Goal: Complete application form

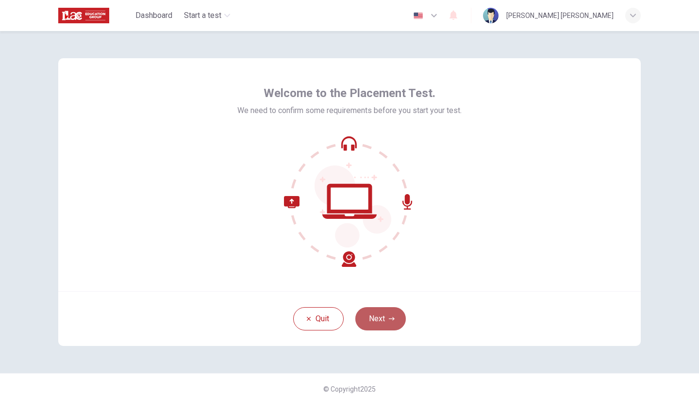
click at [378, 321] on button "Next" at bounding box center [380, 318] width 50 height 23
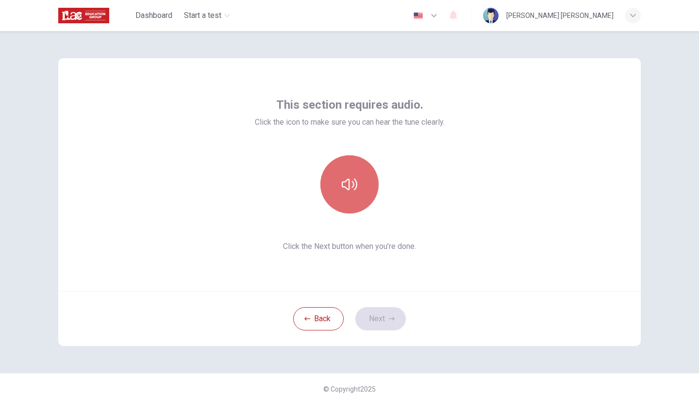
click at [360, 181] on button "button" at bounding box center [349, 184] width 58 height 58
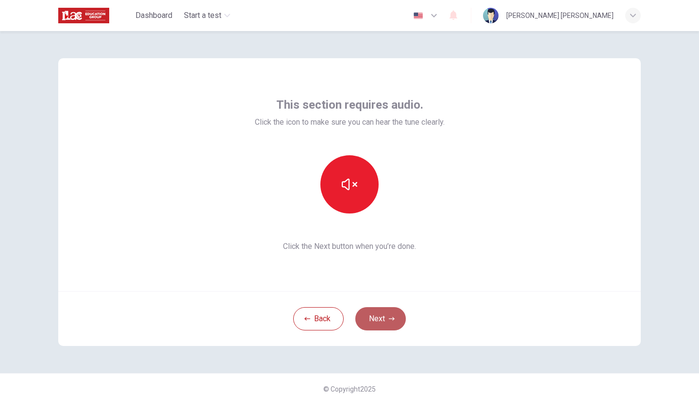
click at [390, 326] on button "Next" at bounding box center [380, 318] width 50 height 23
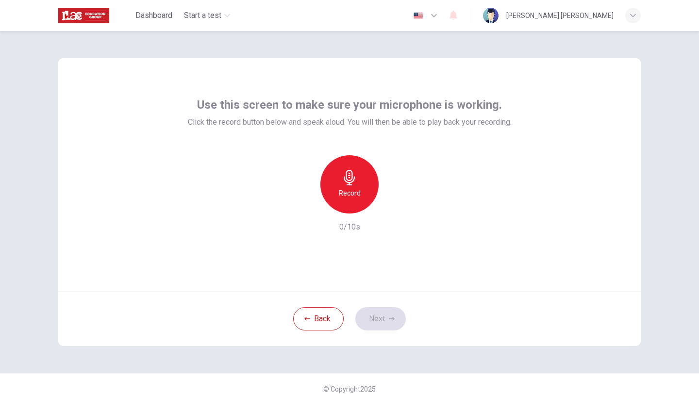
click at [331, 192] on div "Record" at bounding box center [349, 184] width 58 height 58
click at [386, 315] on button "Next" at bounding box center [380, 318] width 50 height 23
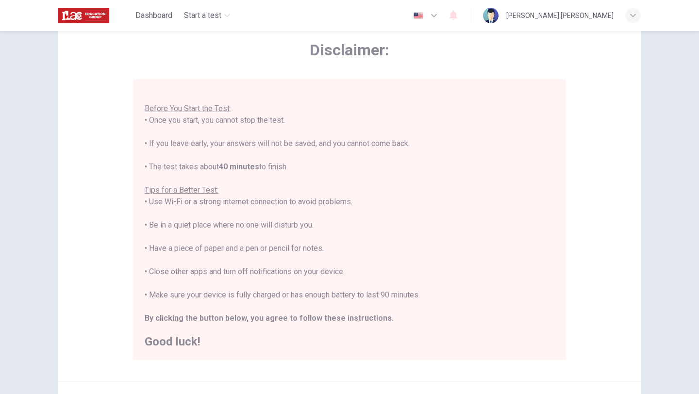
scroll to position [45, 0]
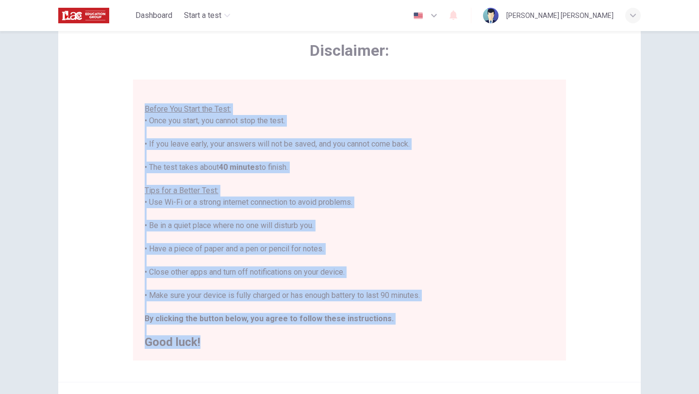
drag, startPoint x: 142, startPoint y: 110, endPoint x: 232, endPoint y: 347, distance: 253.8
click at [232, 347] on div "You are about to start a Placement Test . Before You Start the Test: • Once you…" at bounding box center [349, 220] width 433 height 281
copy div "Before You Start the Test: • Once you start, you cannot stop the test. • If you…"
click at [440, 17] on icon "button" at bounding box center [434, 16] width 12 height 12
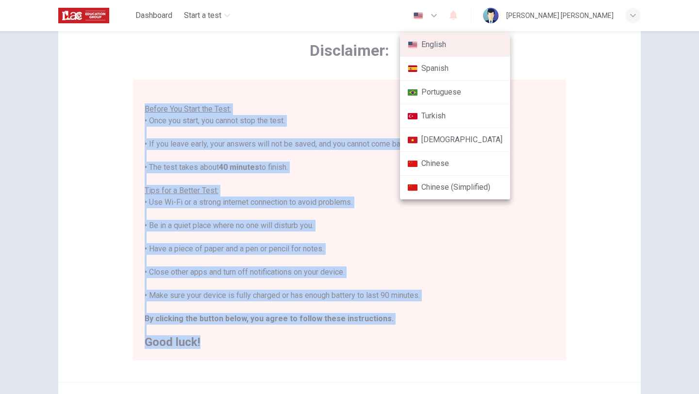
click at [446, 61] on li "Spanish" at bounding box center [455, 69] width 110 height 24
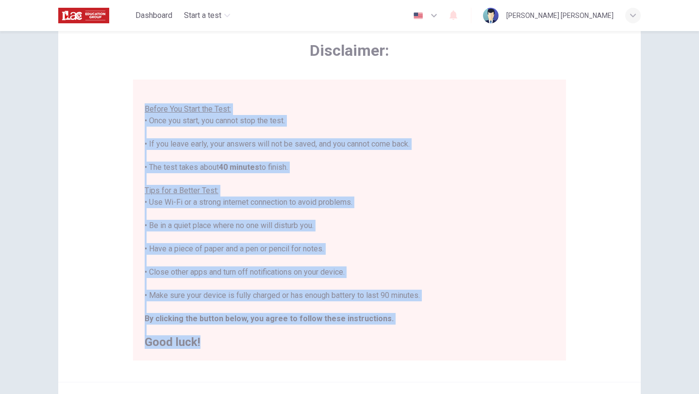
type input "es"
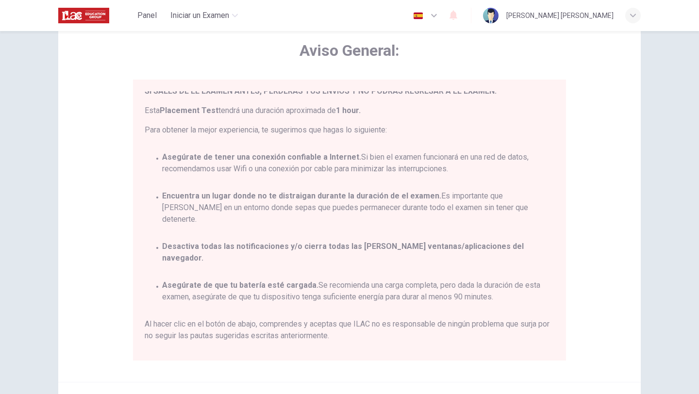
scroll to position [57, 0]
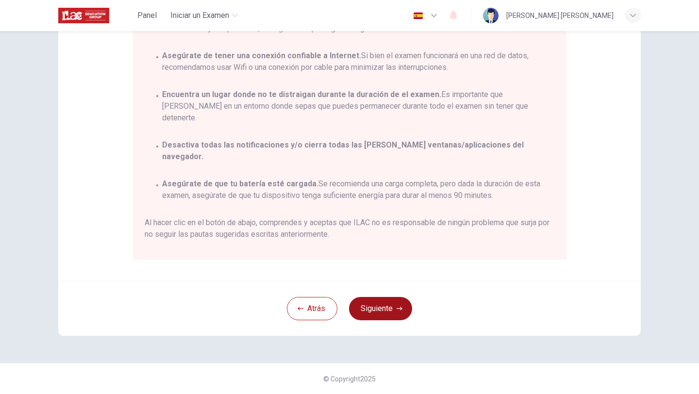
click at [364, 309] on button "Siguiente" at bounding box center [380, 308] width 63 height 23
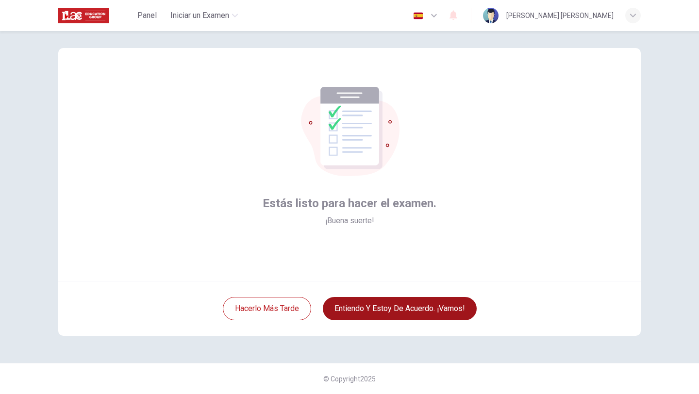
scroll to position [10, 0]
click at [358, 305] on button "Entiendo y estoy de acuerdo. ¡Vamos!" at bounding box center [400, 308] width 154 height 23
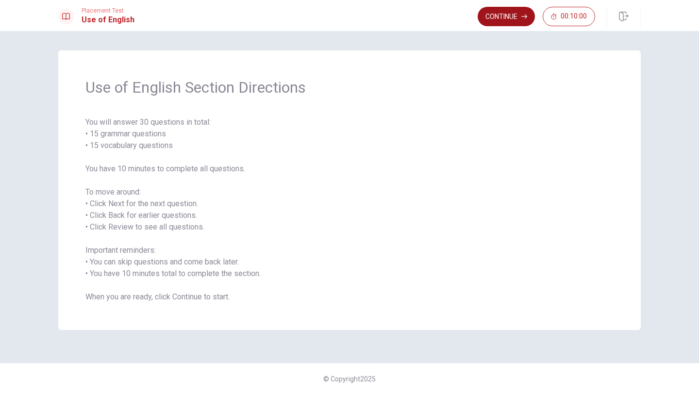
click at [513, 11] on button "Continue" at bounding box center [505, 16] width 57 height 19
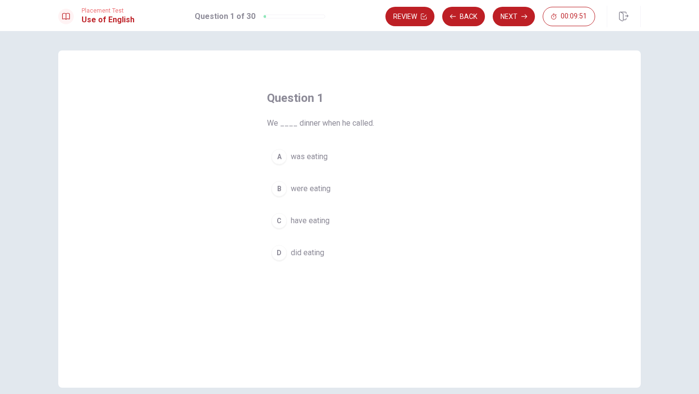
click at [311, 177] on button "B were eating" at bounding box center [349, 189] width 165 height 24
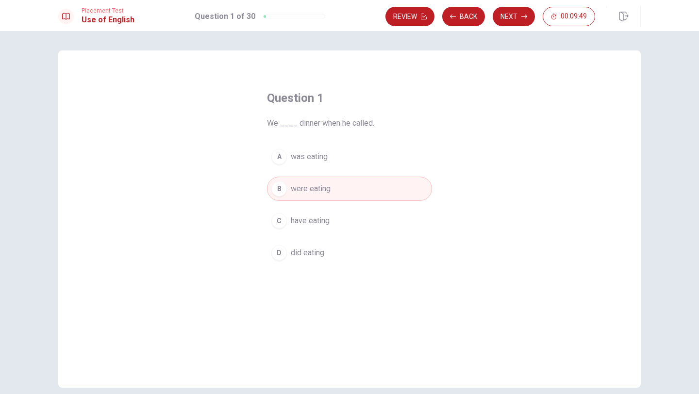
click at [320, 219] on span "have eating" at bounding box center [310, 221] width 39 height 12
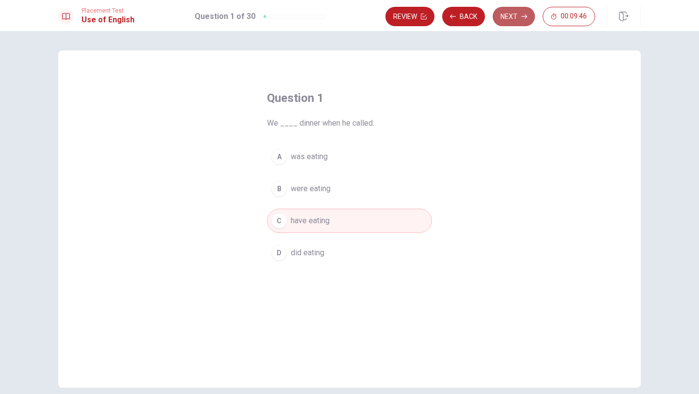
click at [502, 20] on button "Next" at bounding box center [513, 16] width 42 height 19
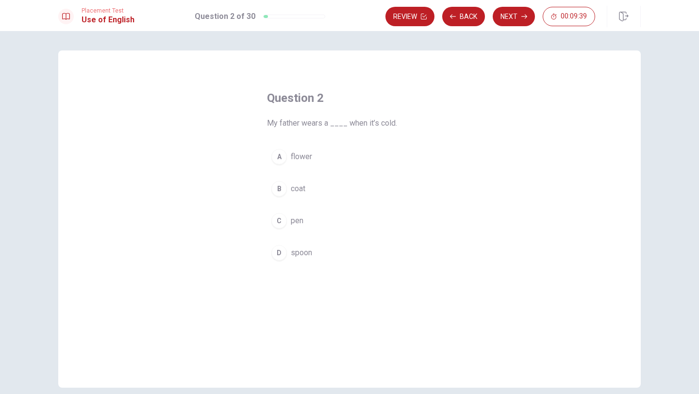
click at [297, 184] on span "coat" at bounding box center [298, 189] width 15 height 12
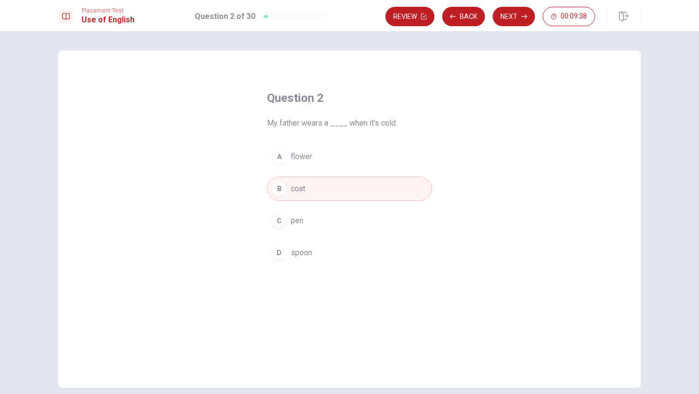
click at [311, 153] on span "flower" at bounding box center [301, 157] width 21 height 12
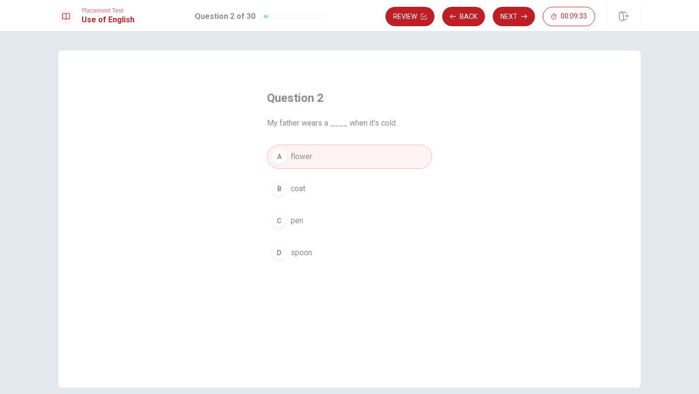
click at [305, 251] on span "spoon" at bounding box center [301, 253] width 21 height 12
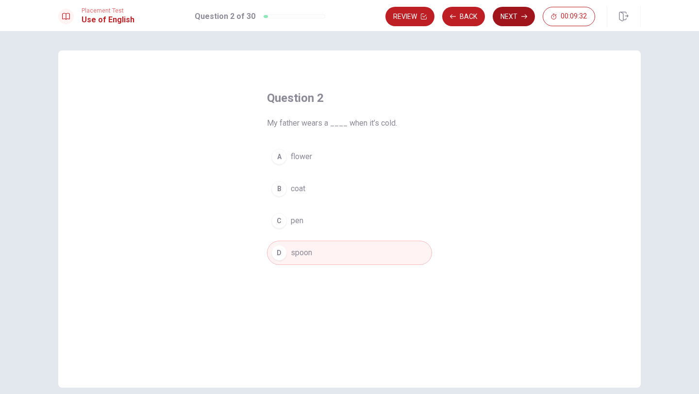
click at [504, 19] on button "Next" at bounding box center [513, 16] width 42 height 19
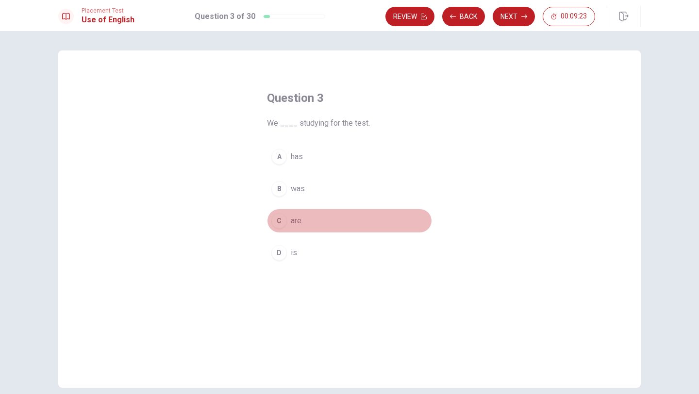
click at [294, 223] on span "are" at bounding box center [296, 221] width 11 height 12
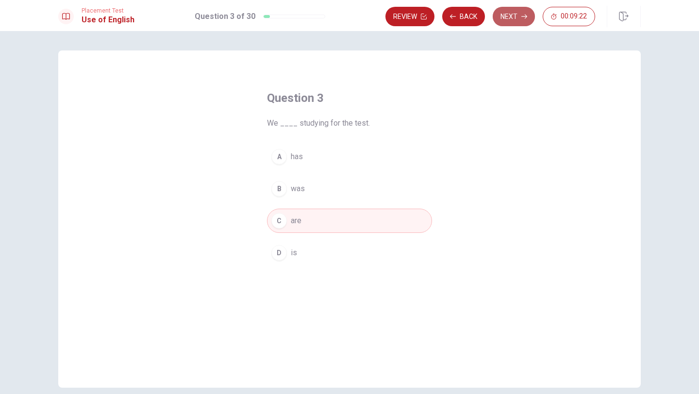
click at [511, 24] on button "Next" at bounding box center [513, 16] width 42 height 19
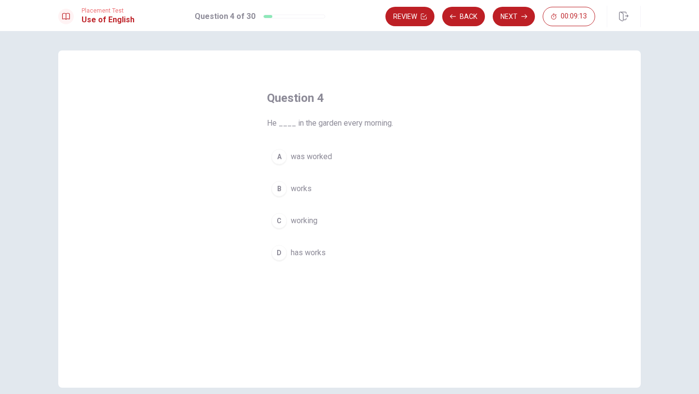
click at [314, 226] on span "working" at bounding box center [304, 221] width 27 height 12
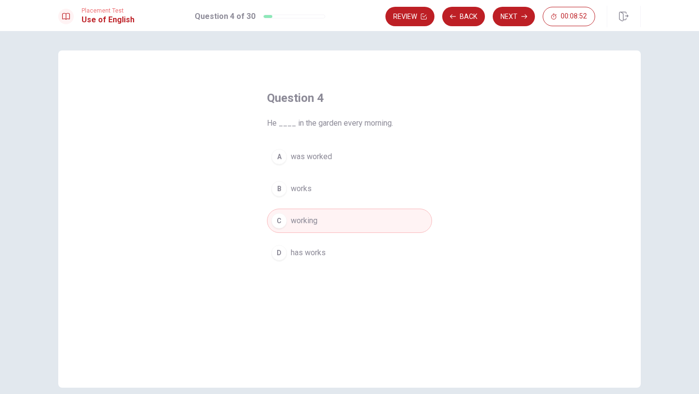
click at [306, 249] on span "has works" at bounding box center [308, 253] width 35 height 12
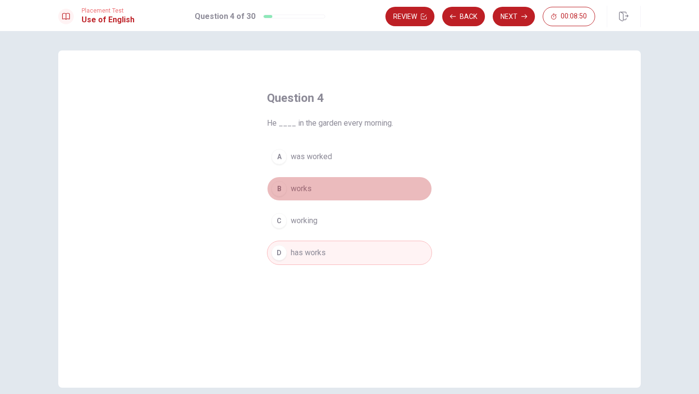
click at [317, 186] on button "B works" at bounding box center [349, 189] width 165 height 24
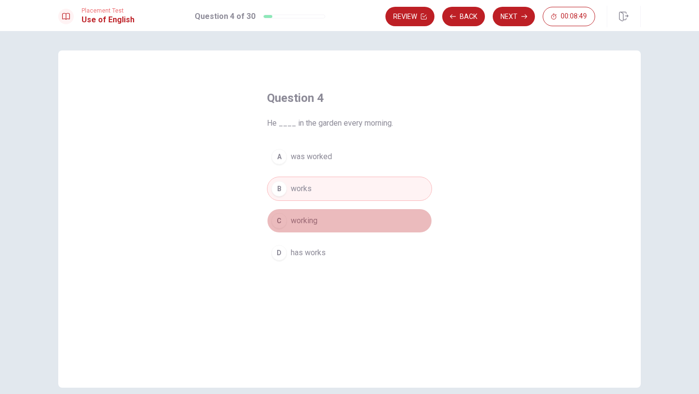
click at [316, 220] on span "working" at bounding box center [304, 221] width 27 height 12
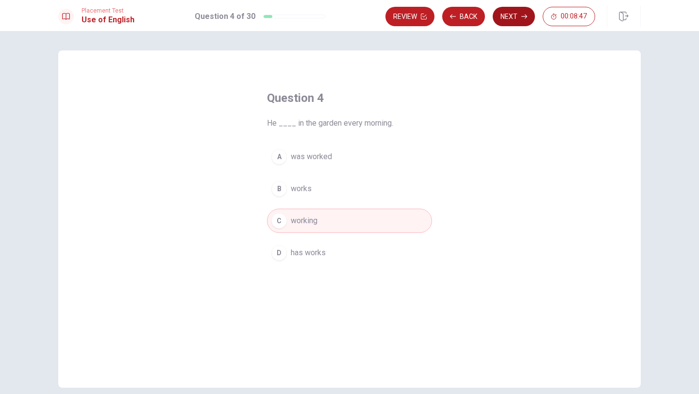
click at [500, 20] on button "Next" at bounding box center [513, 16] width 42 height 19
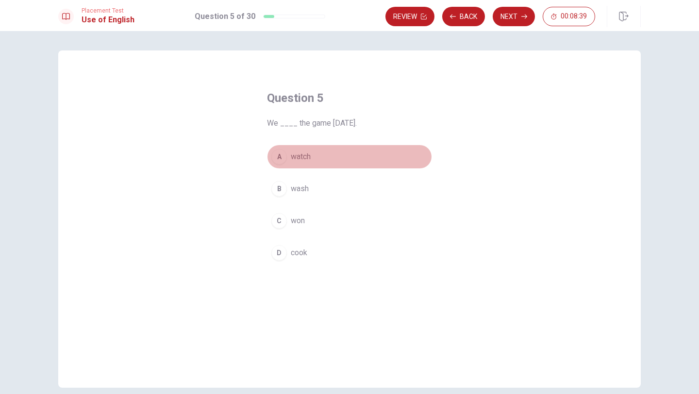
click at [318, 161] on button "A watch" at bounding box center [349, 157] width 165 height 24
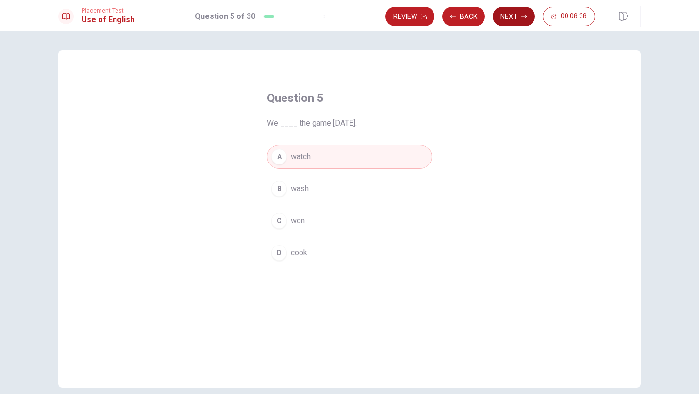
click at [513, 12] on button "Next" at bounding box center [513, 16] width 42 height 19
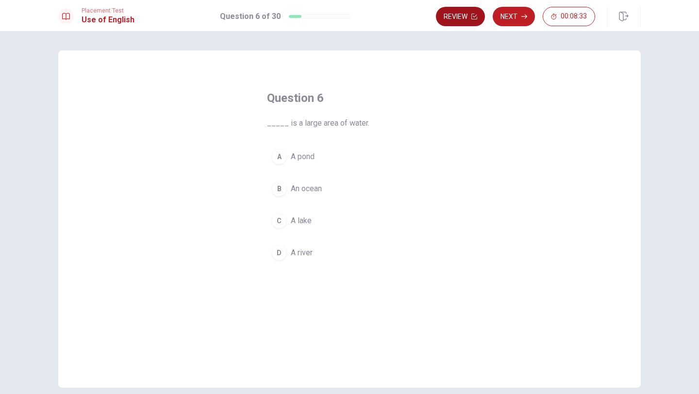
click at [461, 13] on button "Review" at bounding box center [460, 16] width 49 height 19
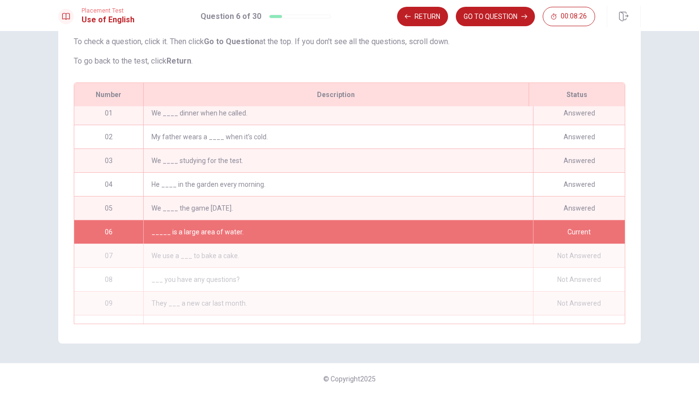
scroll to position [20, 0]
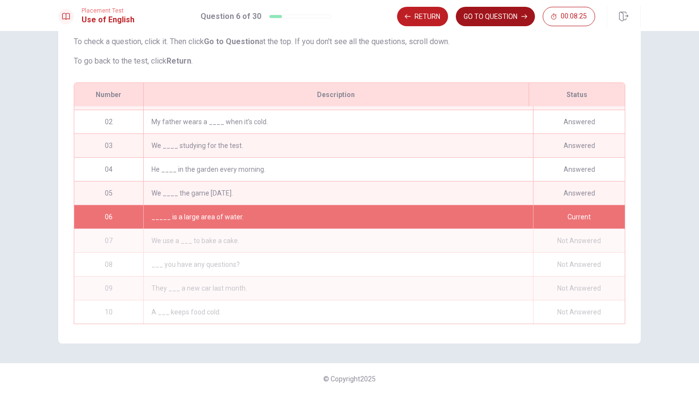
click at [485, 15] on button "GO TO QUESTION" at bounding box center [495, 16] width 79 height 19
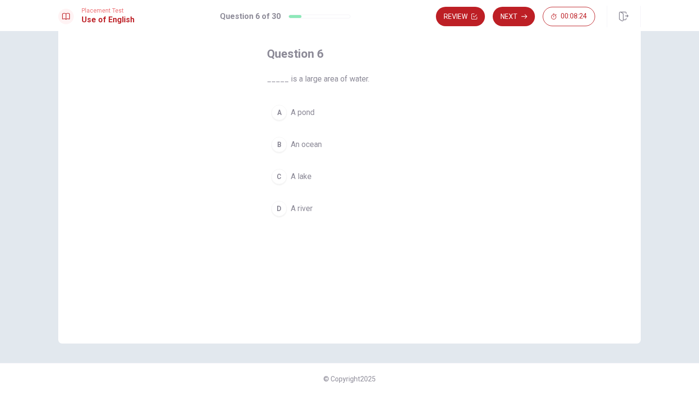
scroll to position [44, 0]
click at [310, 178] on span "A lake" at bounding box center [301, 177] width 21 height 12
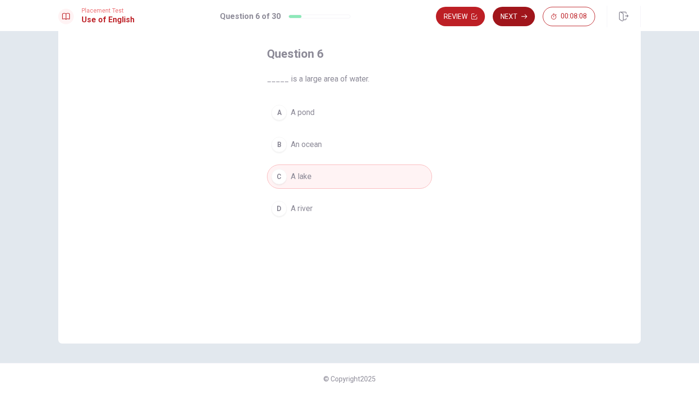
click at [509, 22] on button "Next" at bounding box center [513, 16] width 42 height 19
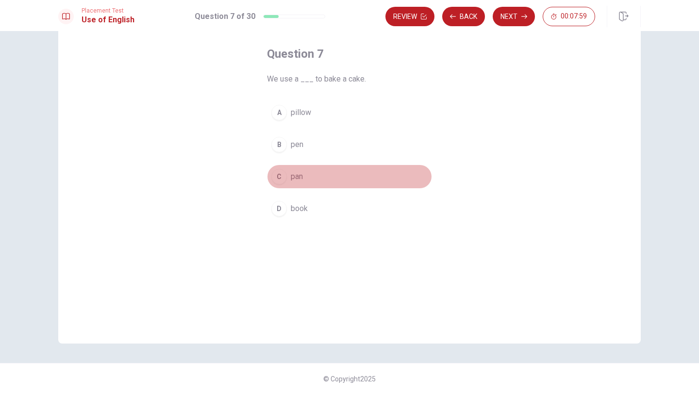
click at [297, 181] on span "pan" at bounding box center [297, 177] width 12 height 12
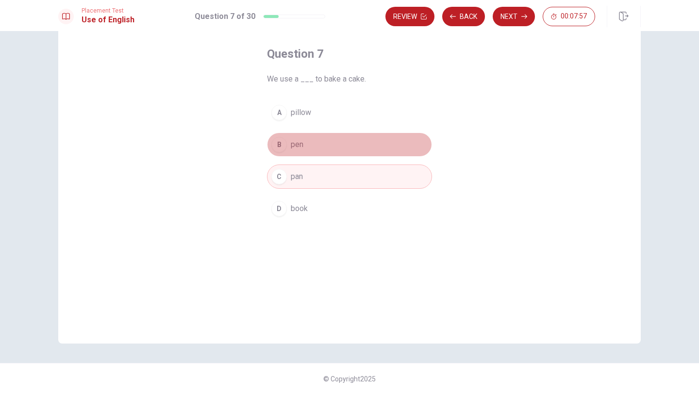
click at [344, 150] on button "B pen" at bounding box center [349, 144] width 165 height 24
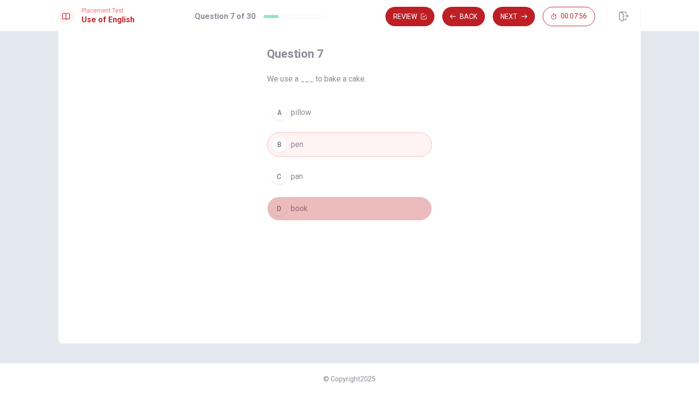
click at [304, 214] on button "D book" at bounding box center [349, 208] width 165 height 24
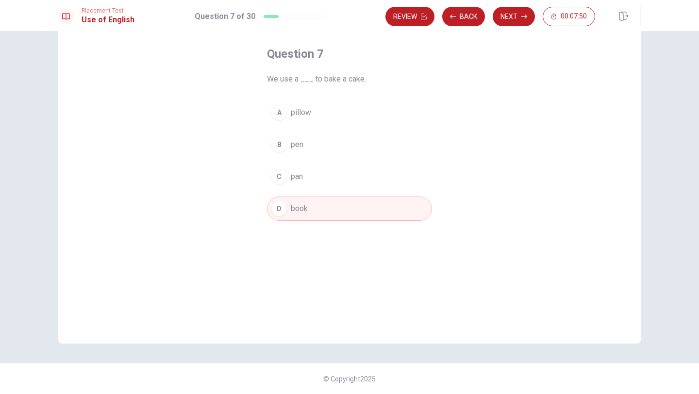
click at [337, 118] on button "A pillow" at bounding box center [349, 112] width 165 height 24
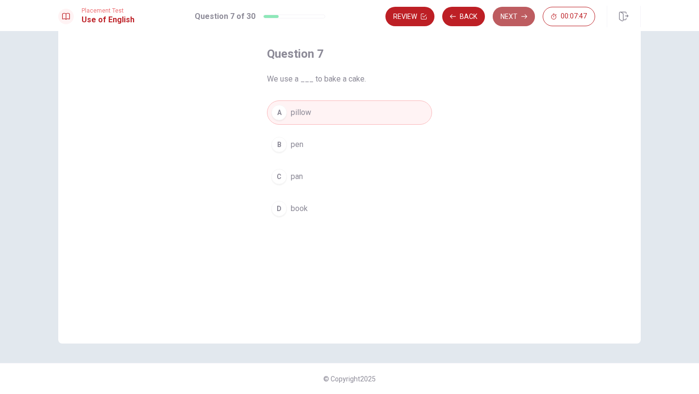
click at [506, 21] on button "Next" at bounding box center [513, 16] width 42 height 19
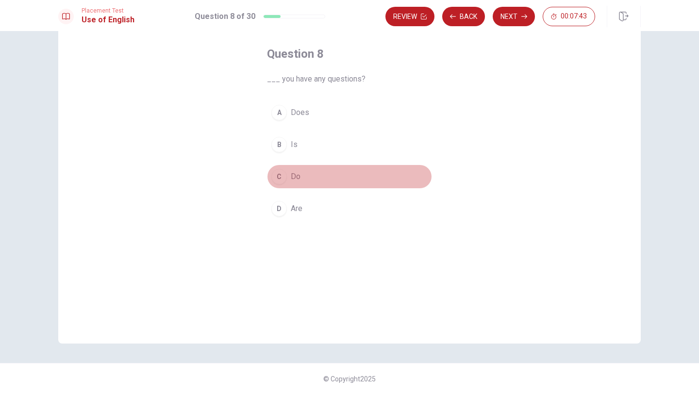
click at [297, 171] on span "Do" at bounding box center [296, 177] width 10 height 12
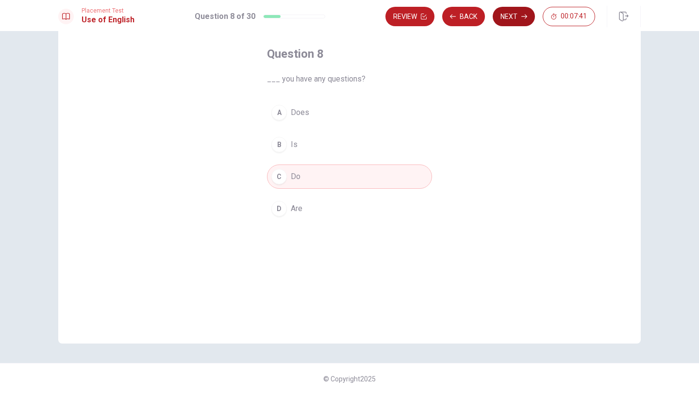
click at [524, 16] on icon "button" at bounding box center [524, 17] width 6 height 6
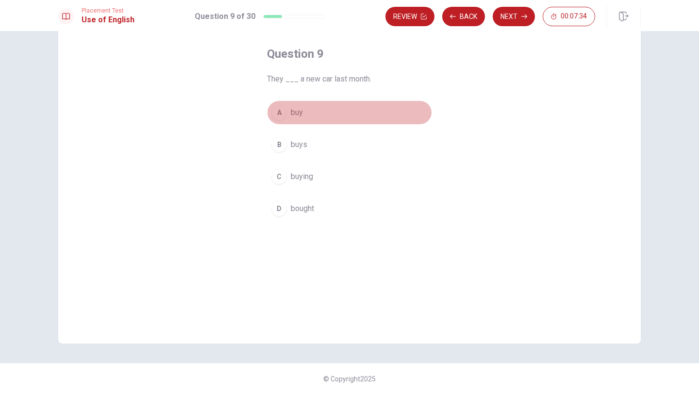
click at [297, 111] on span "buy" at bounding box center [297, 113] width 12 height 12
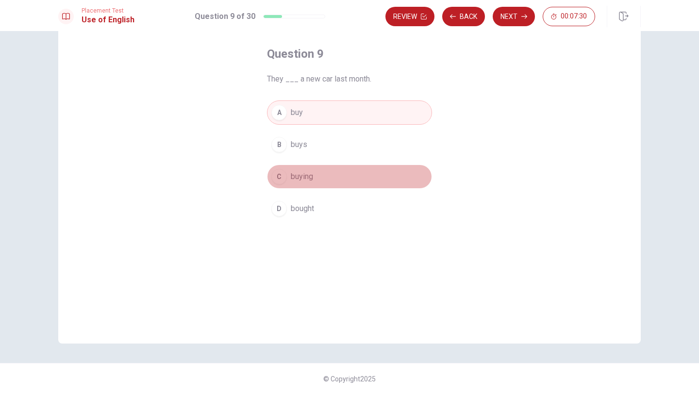
click at [313, 173] on button "C buying" at bounding box center [349, 176] width 165 height 24
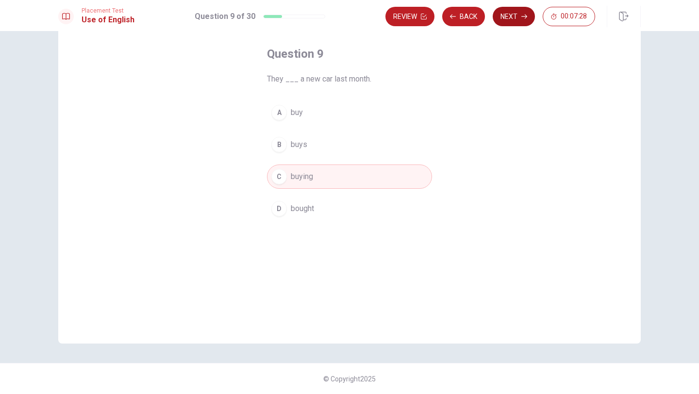
click at [514, 10] on button "Next" at bounding box center [513, 16] width 42 height 19
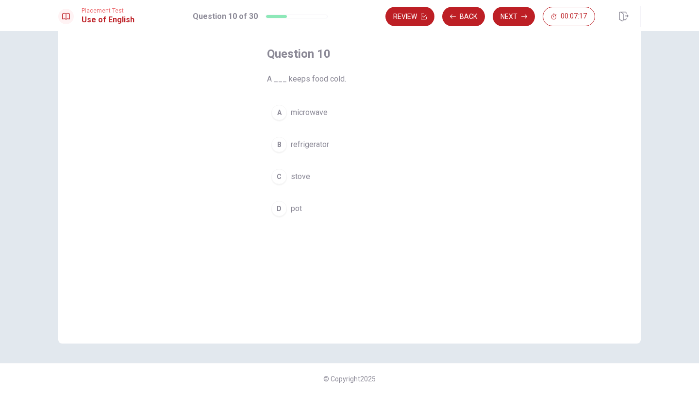
click at [330, 108] on button "A microwave" at bounding box center [349, 112] width 165 height 24
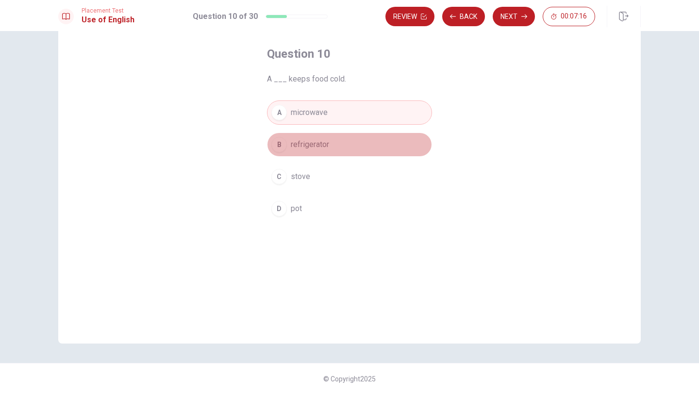
click at [335, 144] on button "B refrigerator" at bounding box center [349, 144] width 165 height 24
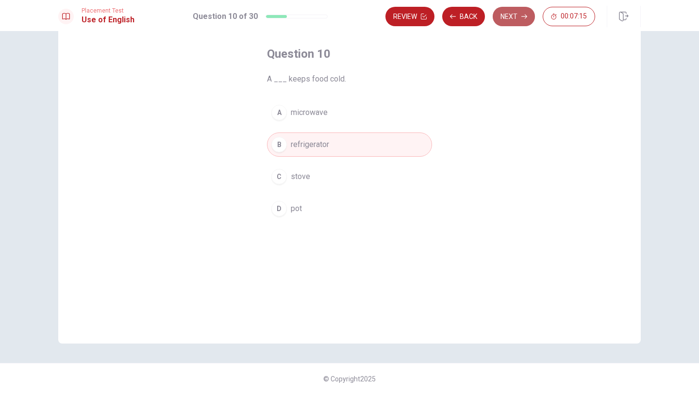
click at [510, 16] on button "Next" at bounding box center [513, 16] width 42 height 19
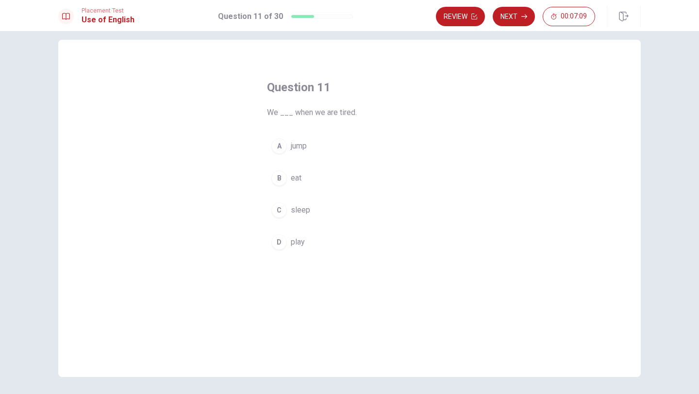
scroll to position [0, 0]
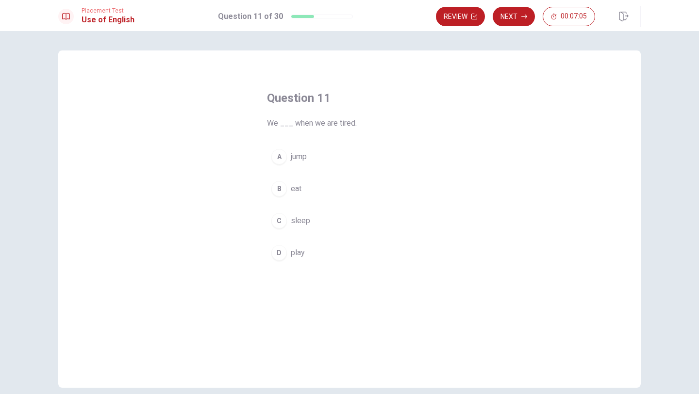
click at [308, 219] on span "sleep" at bounding box center [300, 221] width 19 height 12
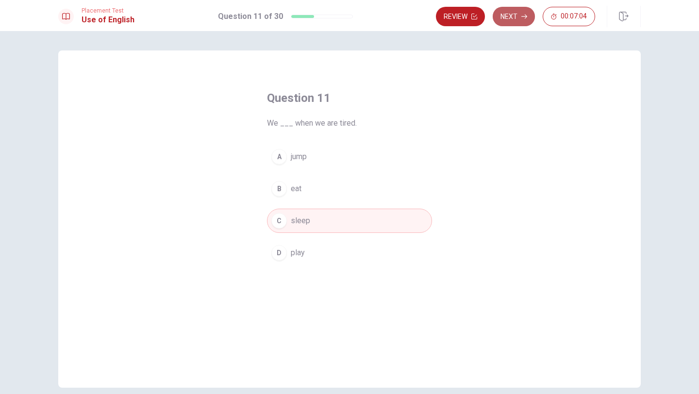
click at [523, 18] on icon "button" at bounding box center [524, 17] width 6 height 6
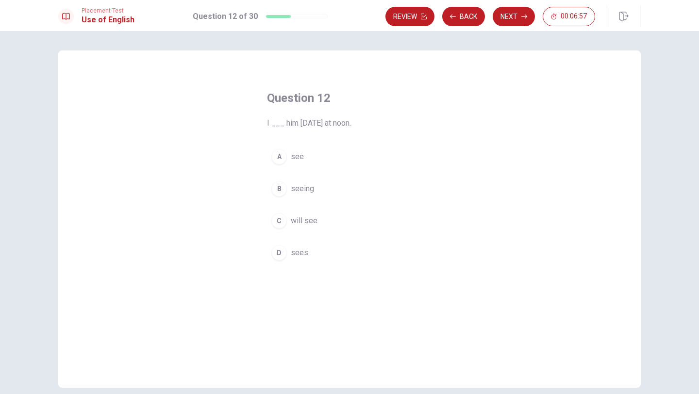
click at [317, 219] on button "C will see" at bounding box center [349, 221] width 165 height 24
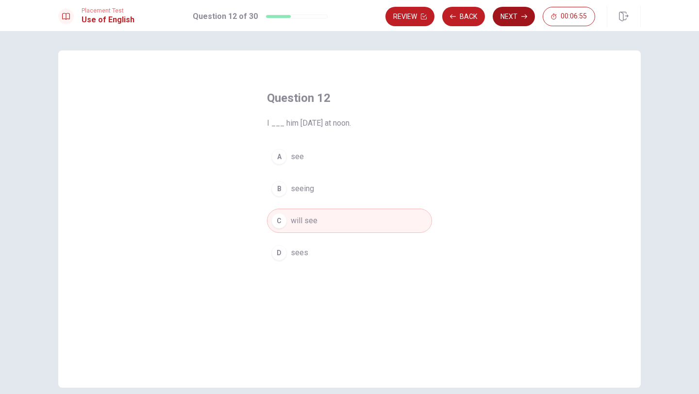
click at [504, 19] on button "Next" at bounding box center [513, 16] width 42 height 19
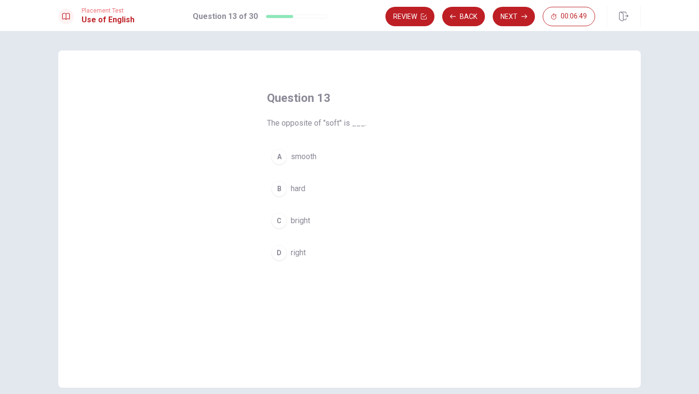
click at [288, 190] on button "B hard" at bounding box center [349, 189] width 165 height 24
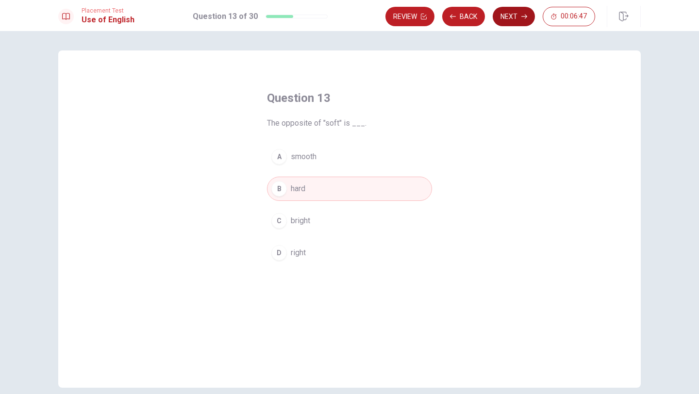
click at [520, 15] on button "Next" at bounding box center [513, 16] width 42 height 19
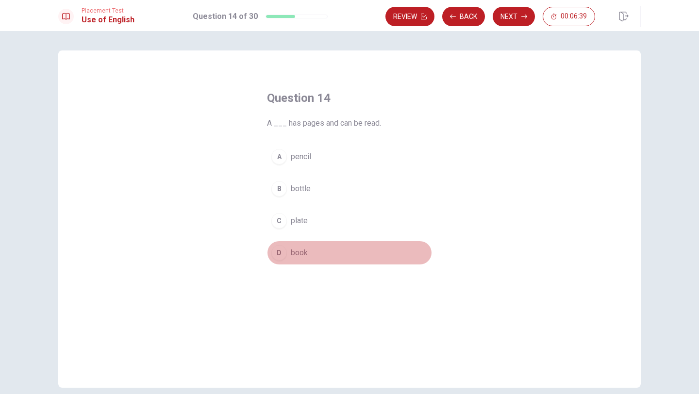
click at [313, 257] on button "D book" at bounding box center [349, 253] width 165 height 24
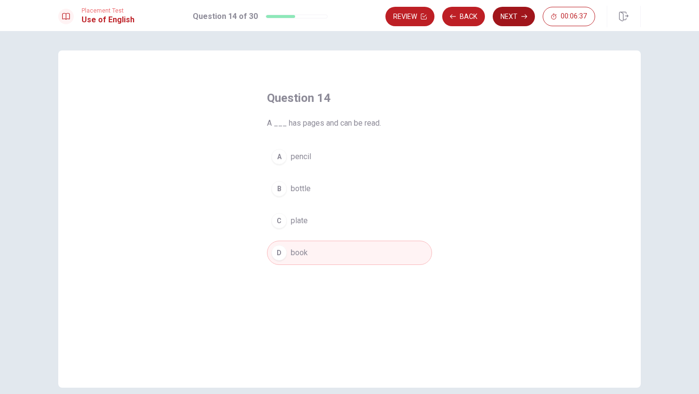
click at [505, 23] on button "Next" at bounding box center [513, 16] width 42 height 19
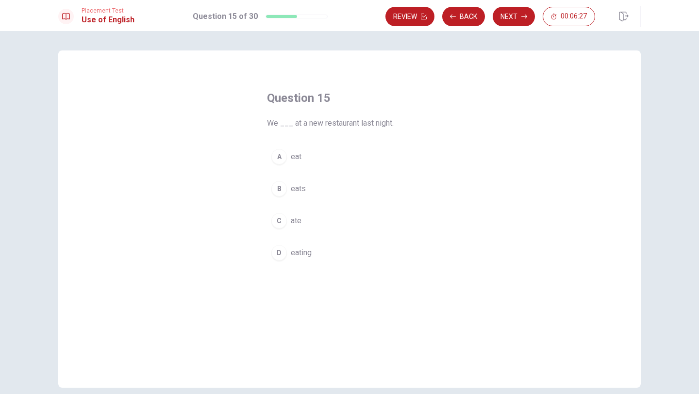
click at [309, 154] on button "A eat" at bounding box center [349, 157] width 165 height 24
click at [507, 21] on button "Next" at bounding box center [513, 16] width 42 height 19
click at [292, 219] on span "Do" at bounding box center [296, 221] width 10 height 12
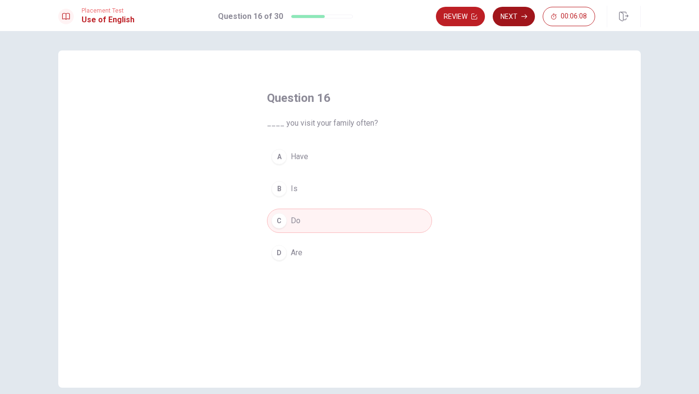
click at [522, 22] on button "Next" at bounding box center [513, 16] width 42 height 19
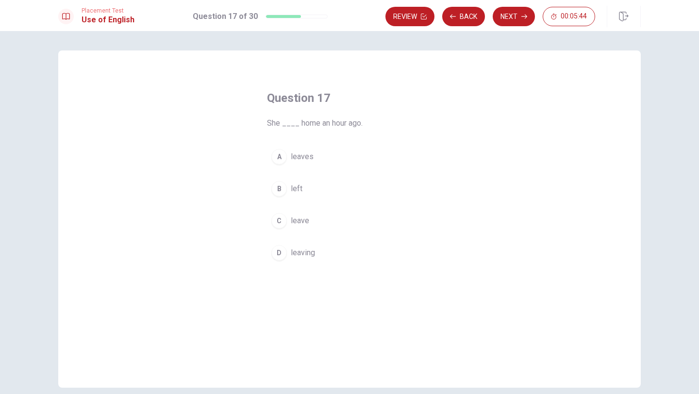
click at [292, 212] on button "C leave" at bounding box center [349, 221] width 165 height 24
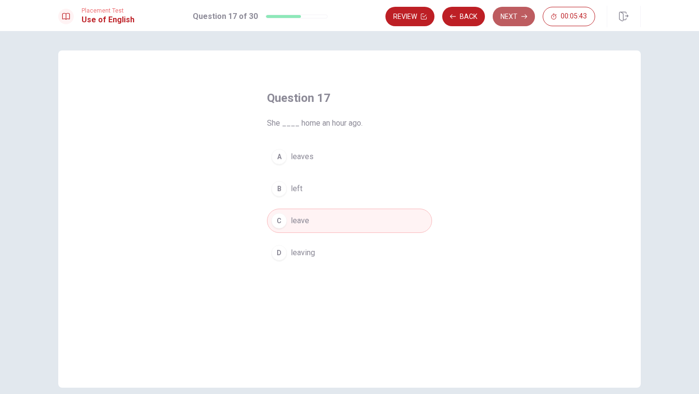
click at [510, 21] on button "Next" at bounding box center [513, 16] width 42 height 19
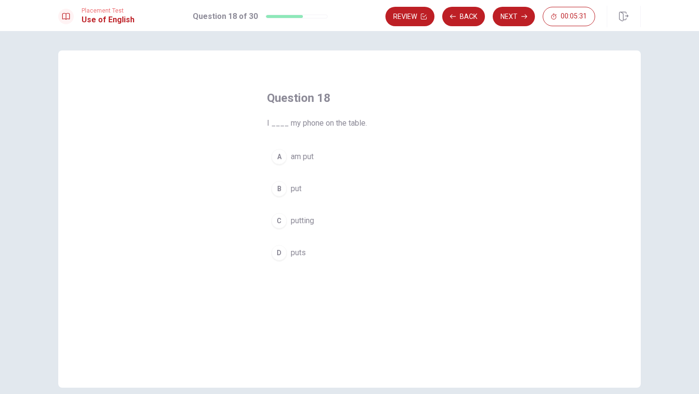
click at [311, 160] on span "am put" at bounding box center [302, 157] width 23 height 12
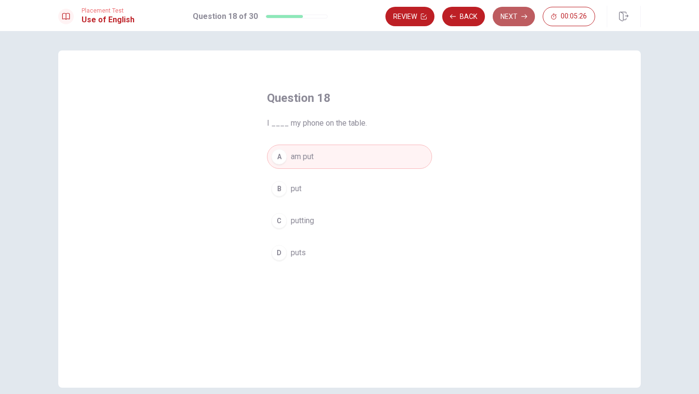
click at [503, 18] on button "Next" at bounding box center [513, 16] width 42 height 19
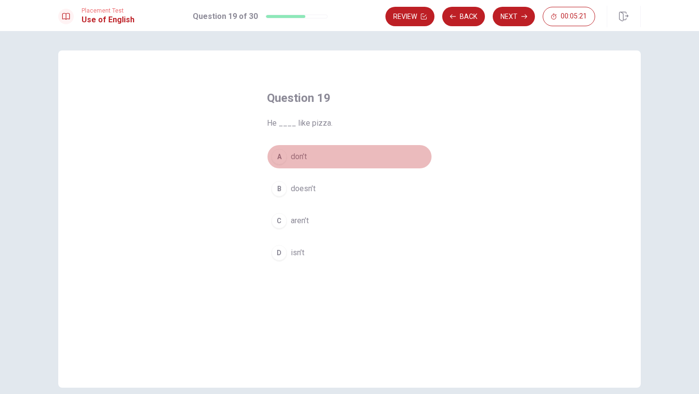
click at [304, 161] on span "don’t" at bounding box center [299, 157] width 16 height 12
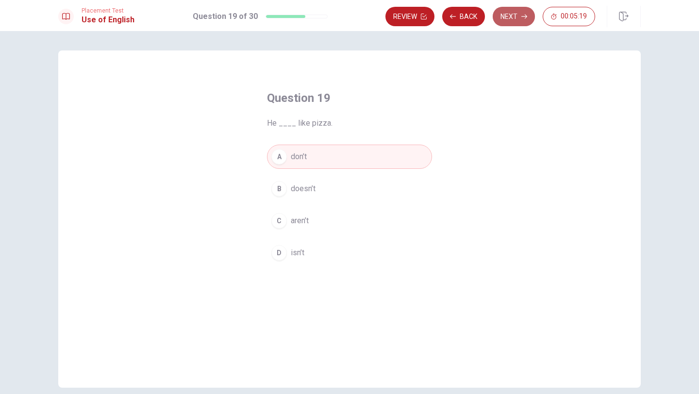
click at [515, 19] on button "Next" at bounding box center [513, 16] width 42 height 19
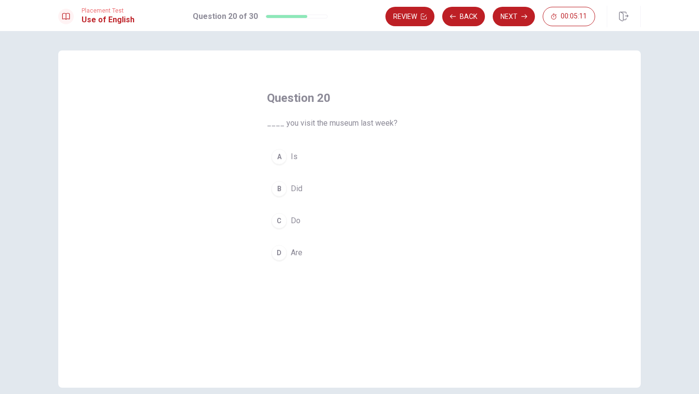
click at [295, 212] on button "C Do" at bounding box center [349, 221] width 165 height 24
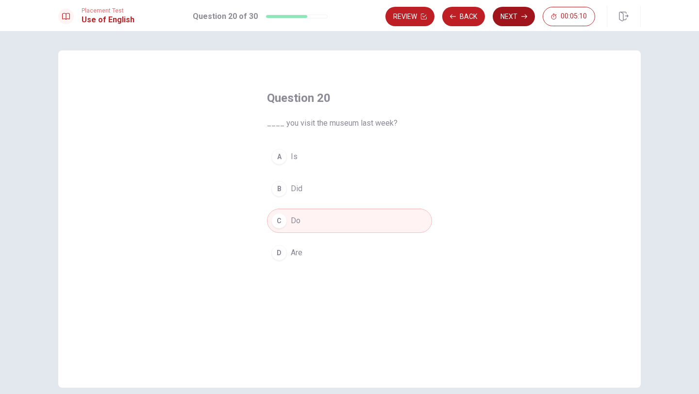
click at [506, 23] on button "Next" at bounding box center [513, 16] width 42 height 19
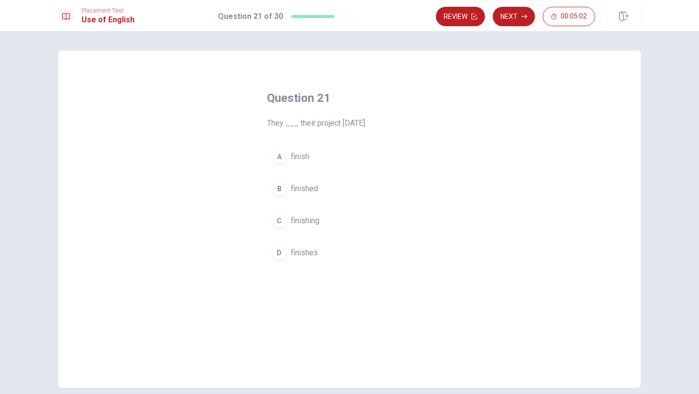
click at [288, 161] on button "A finish" at bounding box center [349, 157] width 165 height 24
click at [518, 16] on button "Next" at bounding box center [513, 16] width 42 height 19
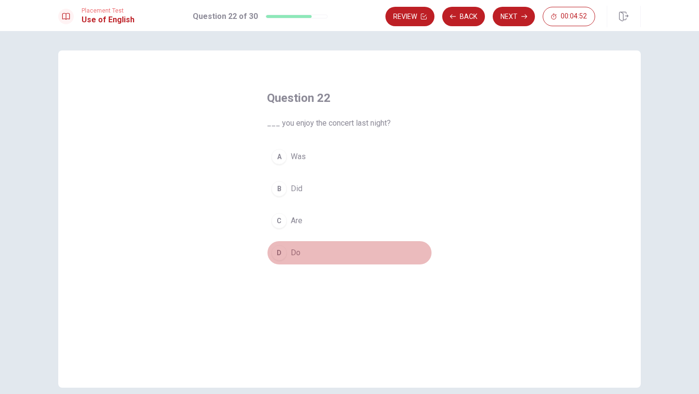
click at [287, 253] on button "D Do" at bounding box center [349, 253] width 165 height 24
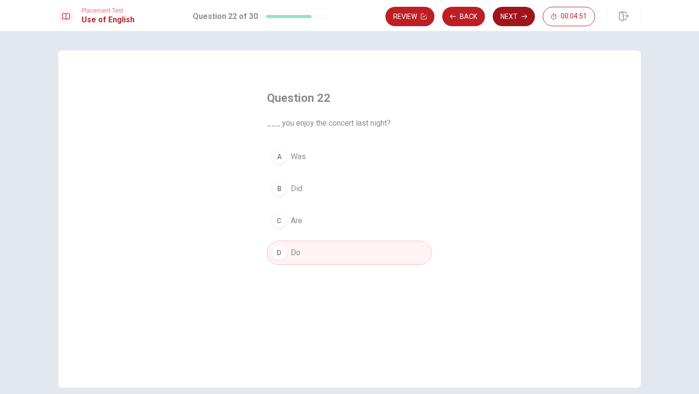
click at [505, 22] on button "Next" at bounding box center [513, 16] width 42 height 19
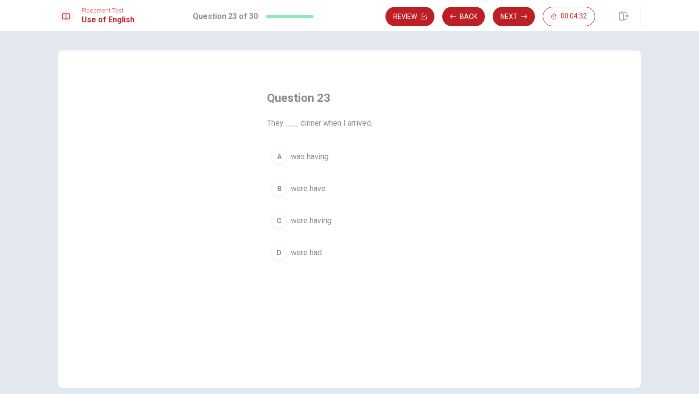
click at [324, 218] on span "were having" at bounding box center [311, 221] width 41 height 12
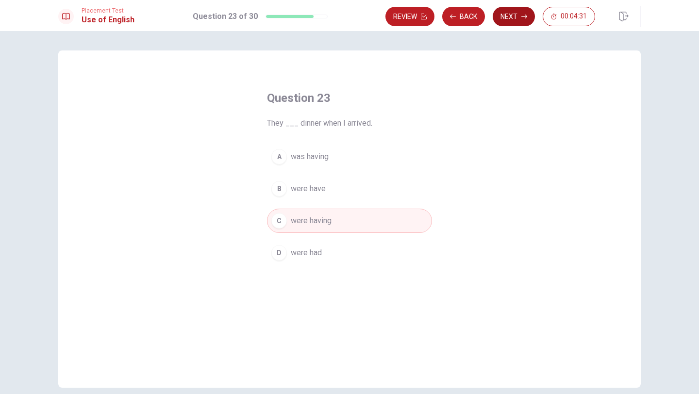
click at [499, 22] on button "Next" at bounding box center [513, 16] width 42 height 19
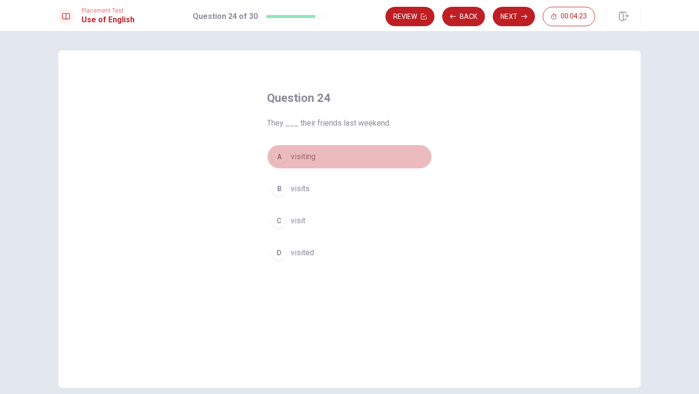
click at [308, 156] on span "visiting" at bounding box center [303, 157] width 25 height 12
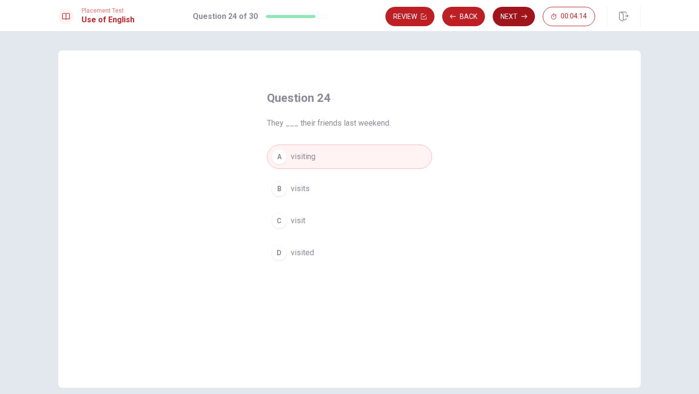
click at [517, 15] on button "Next" at bounding box center [513, 16] width 42 height 19
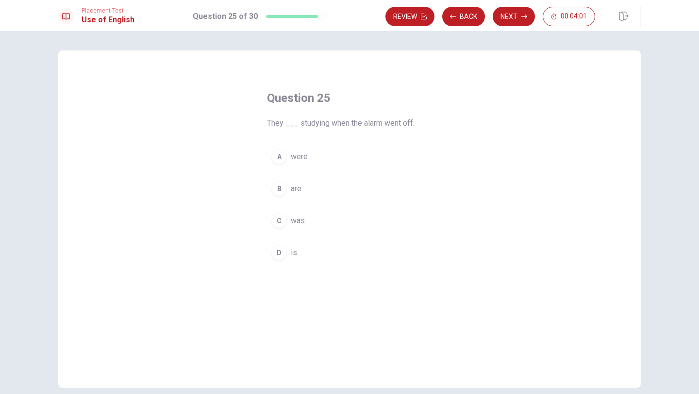
click at [294, 199] on button "B are" at bounding box center [349, 189] width 165 height 24
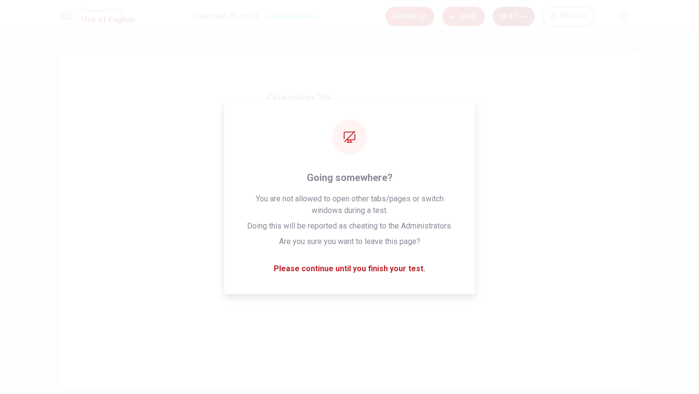
click at [524, 17] on icon "button" at bounding box center [524, 17] width 6 height 6
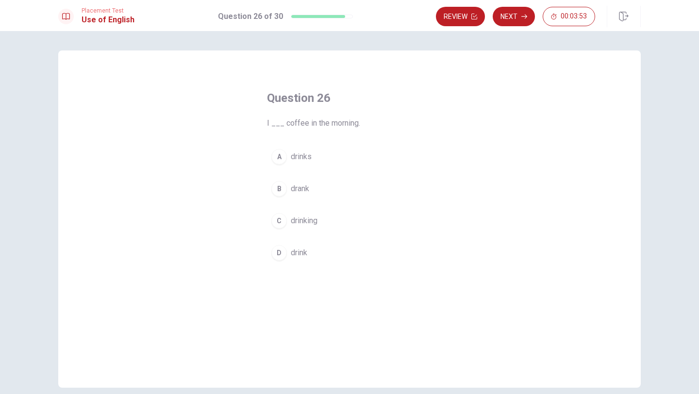
click at [310, 245] on button "D drink" at bounding box center [349, 253] width 165 height 24
click at [525, 23] on button "Next" at bounding box center [513, 16] width 42 height 19
click at [286, 221] on div "C" at bounding box center [279, 221] width 16 height 16
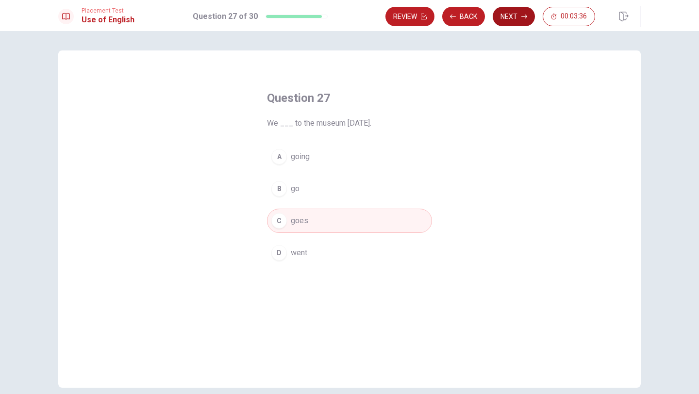
click at [524, 11] on button "Next" at bounding box center [513, 16] width 42 height 19
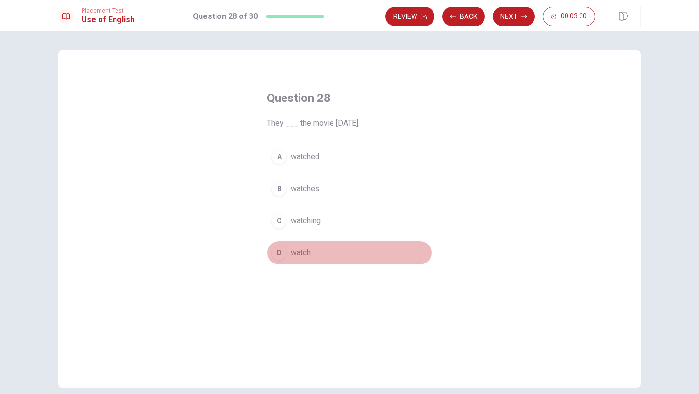
click at [304, 245] on button "D watch" at bounding box center [349, 253] width 165 height 24
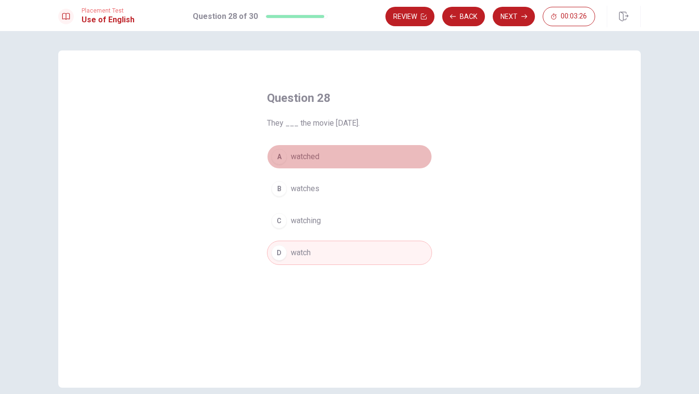
click at [335, 152] on button "A watched" at bounding box center [349, 157] width 165 height 24
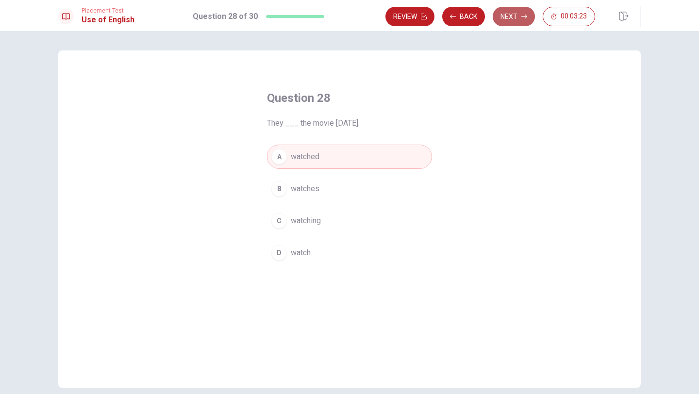
click at [502, 23] on button "Next" at bounding box center [513, 16] width 42 height 19
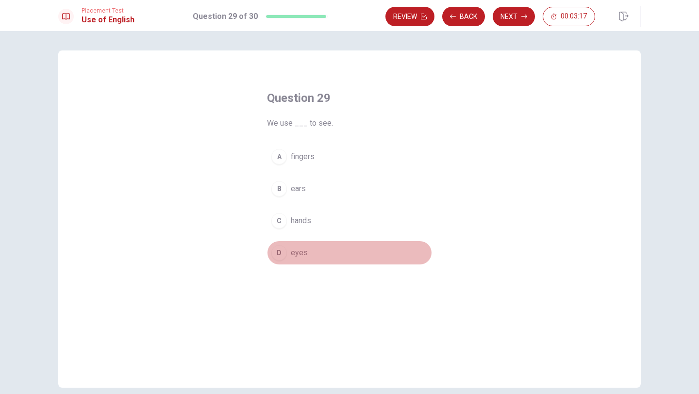
click at [299, 259] on button "D eyes" at bounding box center [349, 253] width 165 height 24
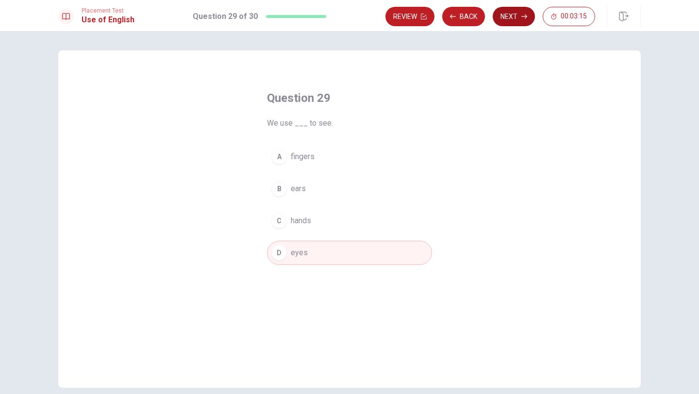
click at [525, 19] on button "Next" at bounding box center [513, 16] width 42 height 19
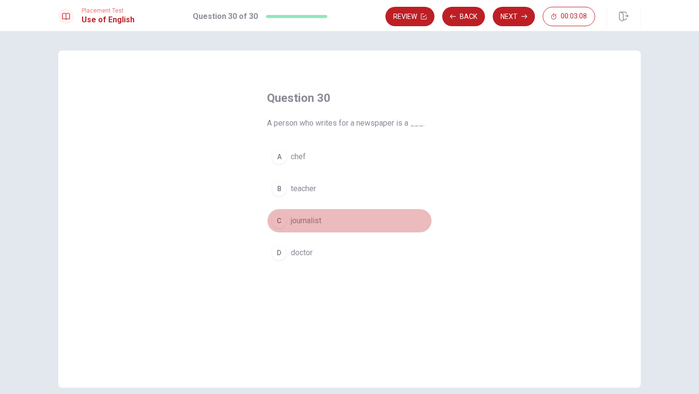
click at [324, 222] on button "C journalist" at bounding box center [349, 221] width 165 height 24
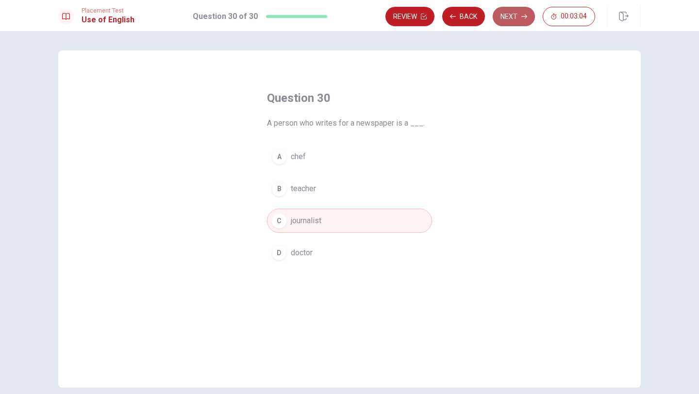
click at [514, 14] on button "Next" at bounding box center [513, 16] width 42 height 19
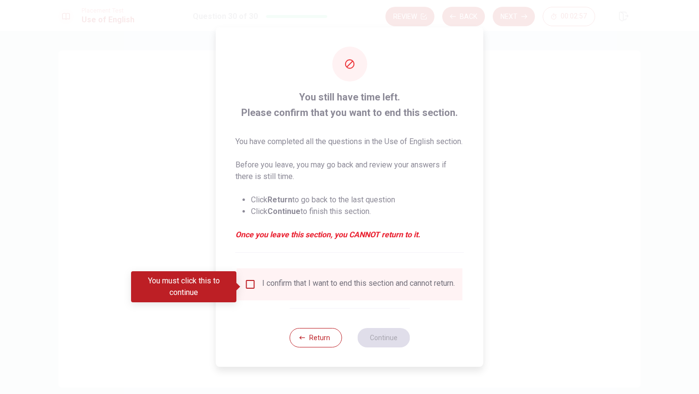
click at [246, 286] on input "You must click this to continue" at bounding box center [250, 284] width 12 height 12
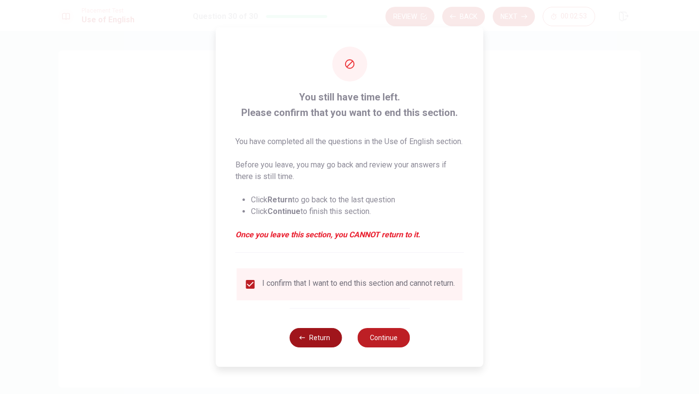
click at [325, 347] on button "Return" at bounding box center [315, 337] width 52 height 19
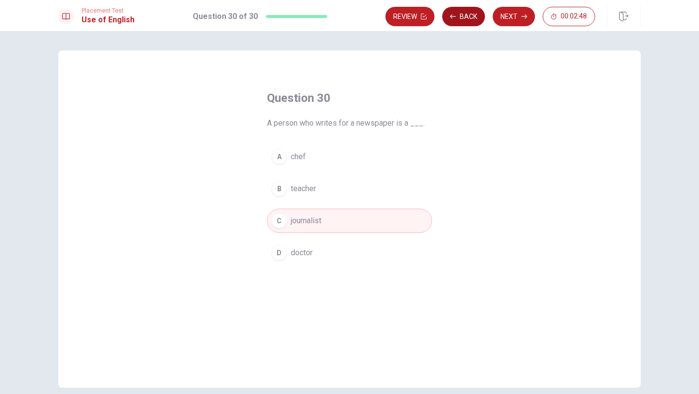
click at [466, 18] on button "Back" at bounding box center [463, 16] width 43 height 19
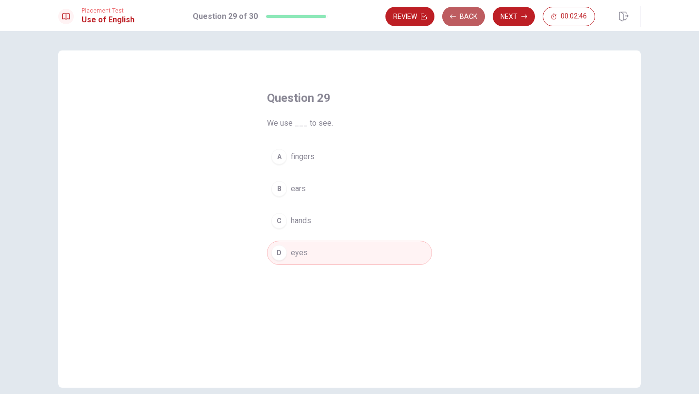
click at [466, 18] on button "Back" at bounding box center [463, 16] width 43 height 19
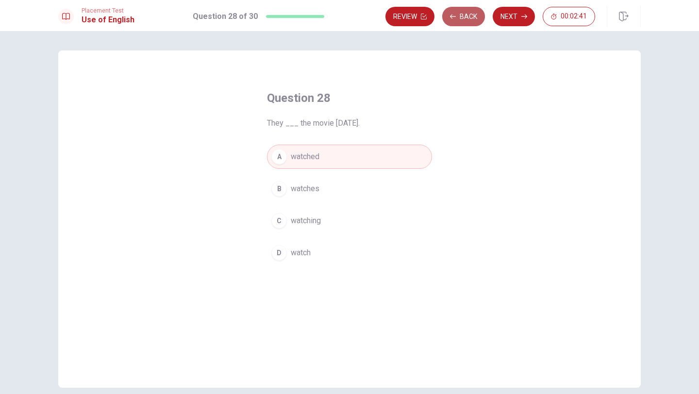
click at [466, 18] on button "Back" at bounding box center [463, 16] width 43 height 19
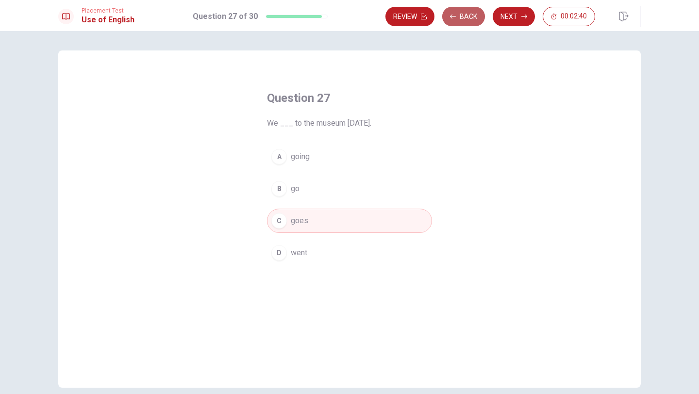
click at [466, 18] on button "Back" at bounding box center [463, 16] width 43 height 19
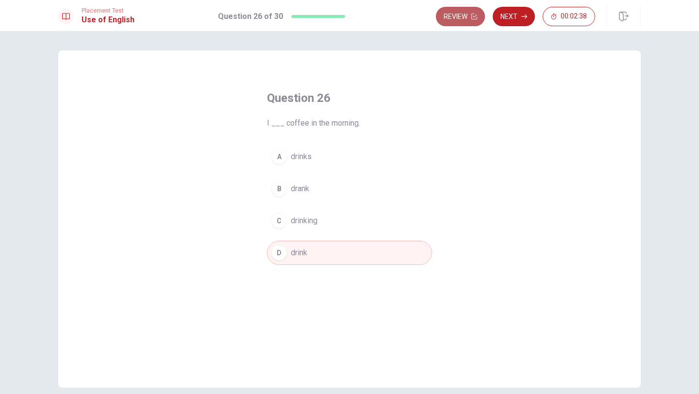
click at [466, 18] on button "Review" at bounding box center [460, 16] width 49 height 19
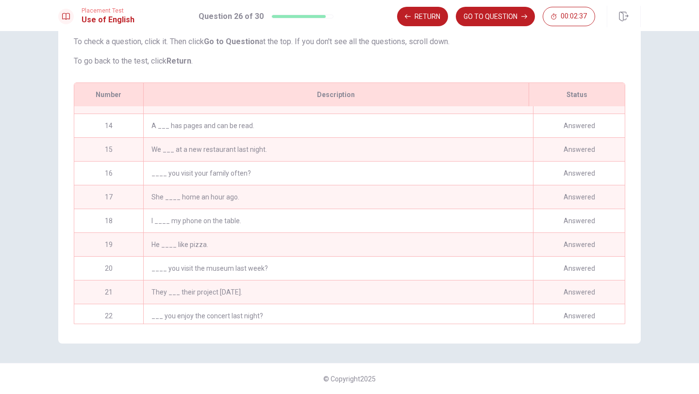
scroll to position [495, 0]
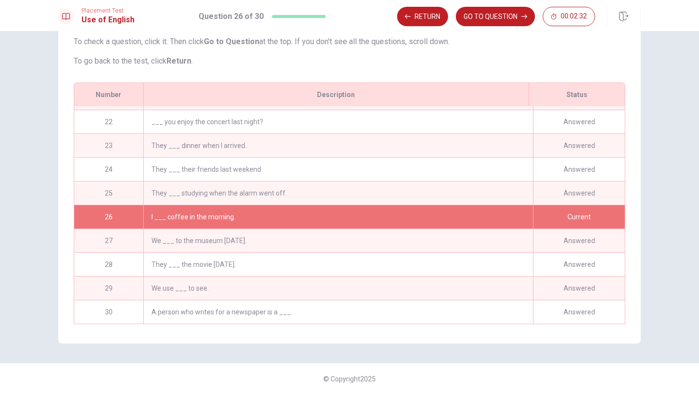
click at [334, 210] on div "I ___ coffee in the morning." at bounding box center [338, 216] width 390 height 23
click at [469, 19] on button "GO TO QUESTION" at bounding box center [495, 16] width 79 height 19
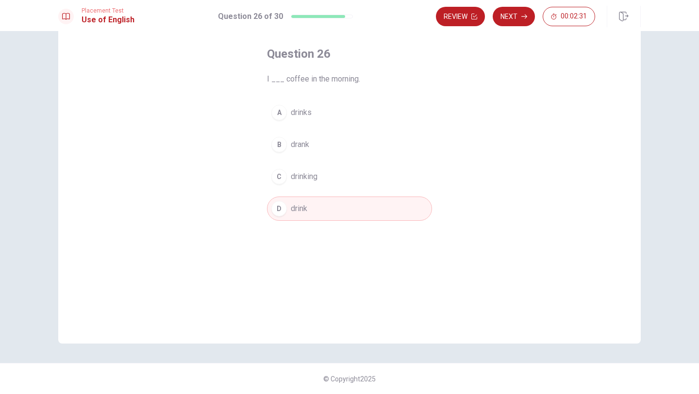
scroll to position [44, 0]
click at [521, 19] on icon "button" at bounding box center [524, 17] width 6 height 6
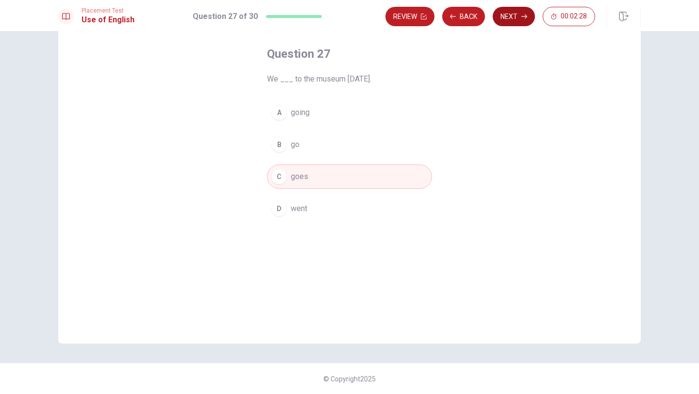
click at [522, 22] on button "Next" at bounding box center [513, 16] width 42 height 19
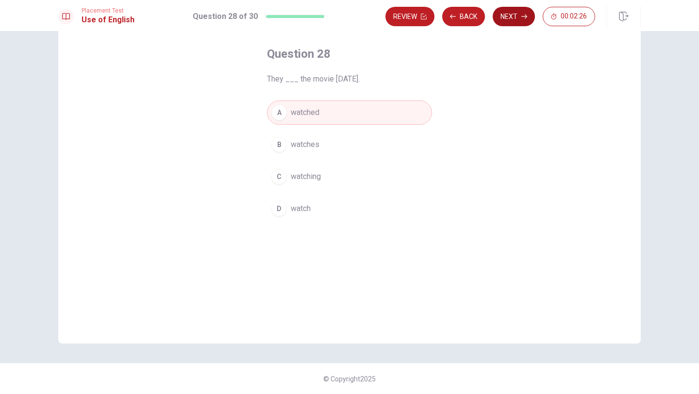
click at [521, 18] on icon "button" at bounding box center [524, 17] width 6 height 6
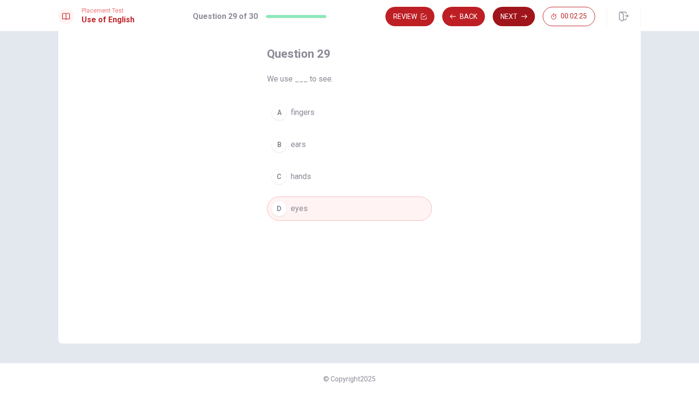
click at [521, 19] on button "Next" at bounding box center [513, 16] width 42 height 19
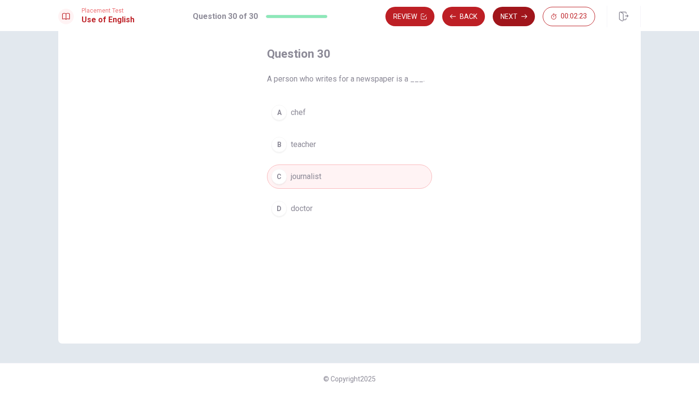
click at [521, 20] on button "Next" at bounding box center [513, 16] width 42 height 19
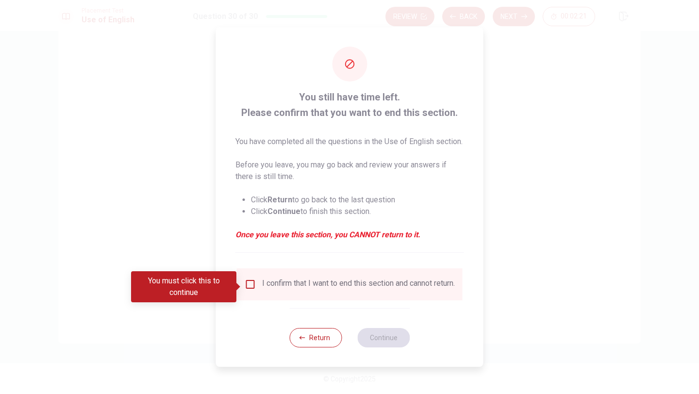
click at [308, 290] on div "I confirm that I want to end this section and cannot return." at bounding box center [358, 284] width 193 height 12
click at [251, 289] on input "You must click this to continue" at bounding box center [250, 284] width 12 height 12
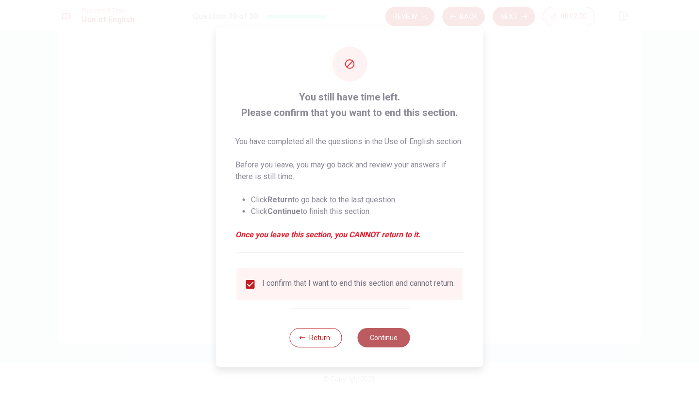
click at [373, 344] on button "Continue" at bounding box center [383, 337] width 52 height 19
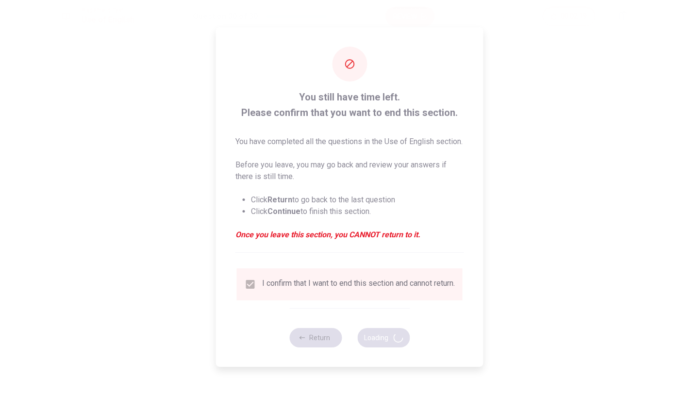
scroll to position [0, 0]
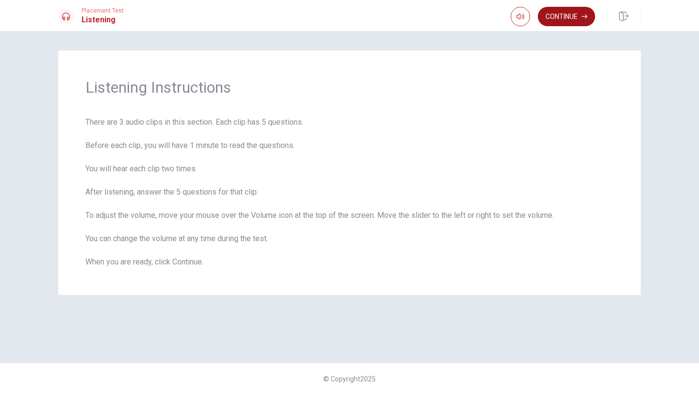
click at [560, 16] on button "Continue" at bounding box center [565, 16] width 57 height 19
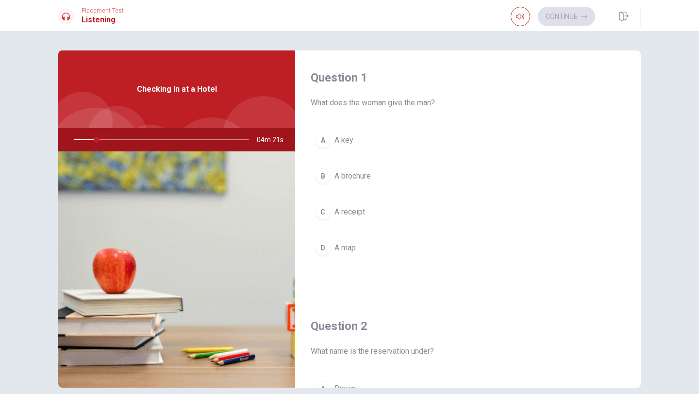
drag, startPoint x: 97, startPoint y: 141, endPoint x: 105, endPoint y: 142, distance: 8.4
click at [105, 142] on div at bounding box center [159, 139] width 195 height 23
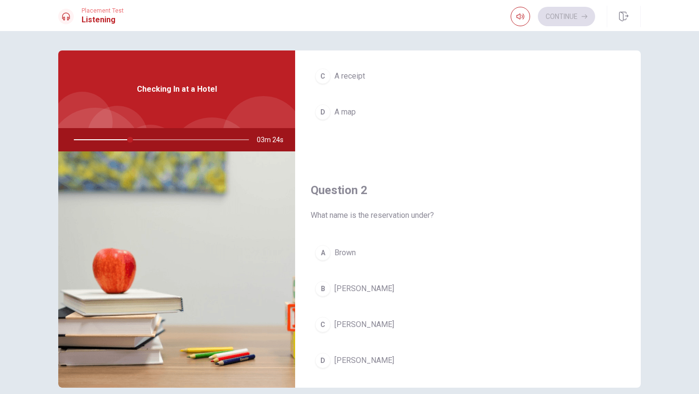
scroll to position [135, 0]
click at [326, 293] on div "B" at bounding box center [323, 290] width 16 height 16
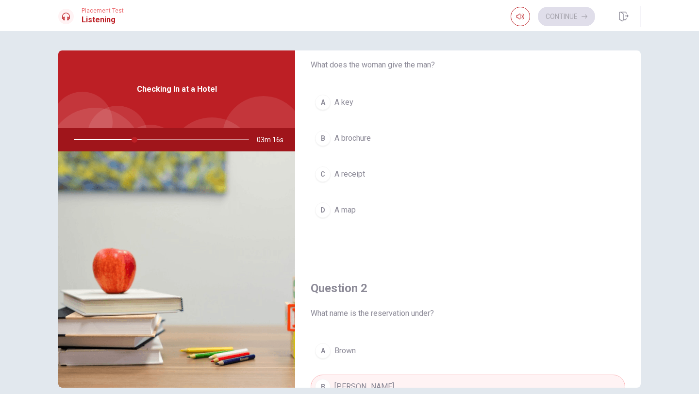
scroll to position [0, 0]
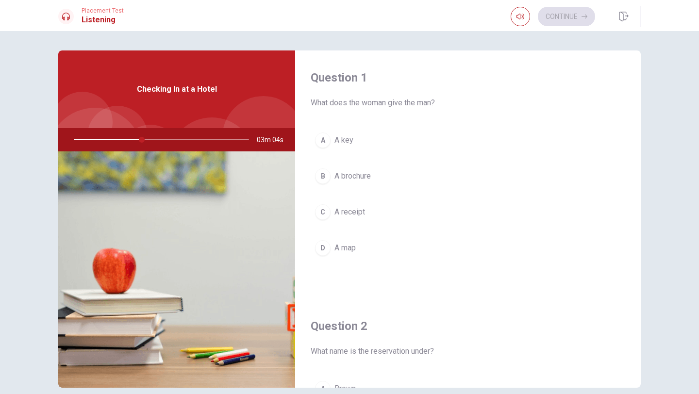
click at [387, 206] on button "C A receipt" at bounding box center [467, 212] width 314 height 24
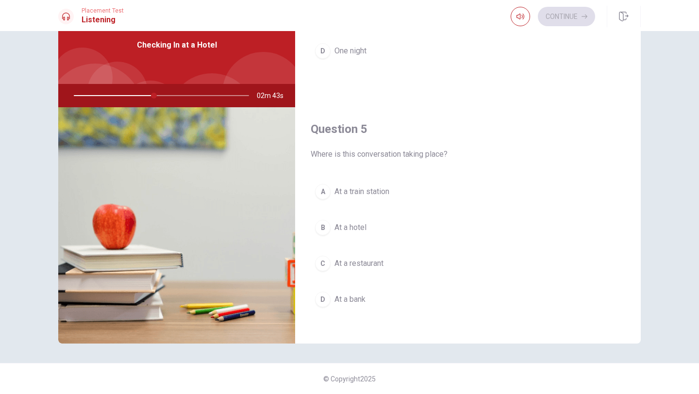
scroll to position [905, 0]
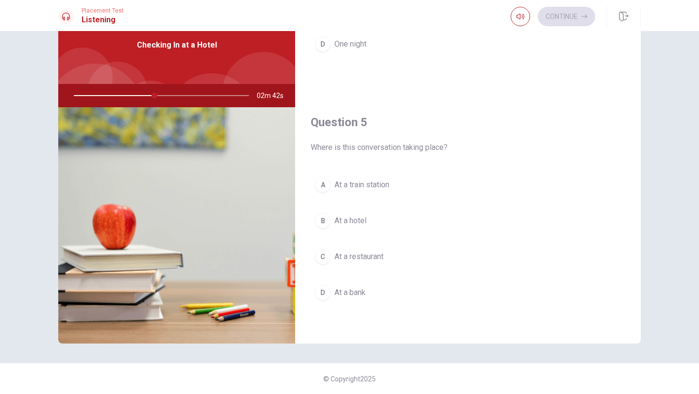
click at [358, 215] on span "At a hotel" at bounding box center [350, 221] width 32 height 12
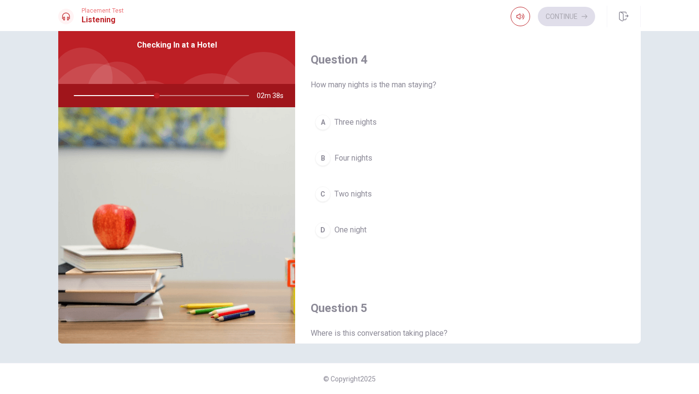
scroll to position [719, 0]
click at [367, 193] on span "Two nights" at bounding box center [352, 194] width 37 height 12
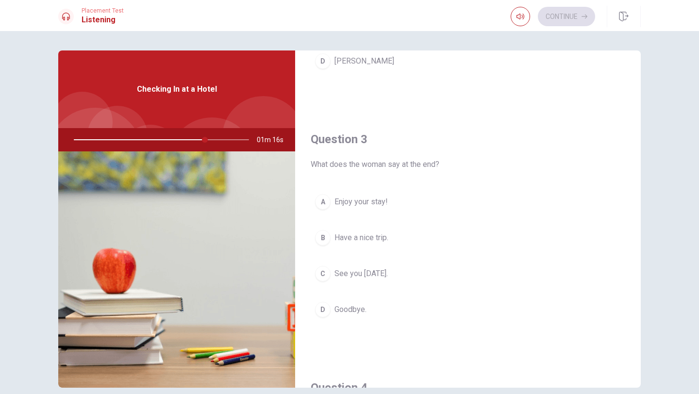
scroll to position [436, 0]
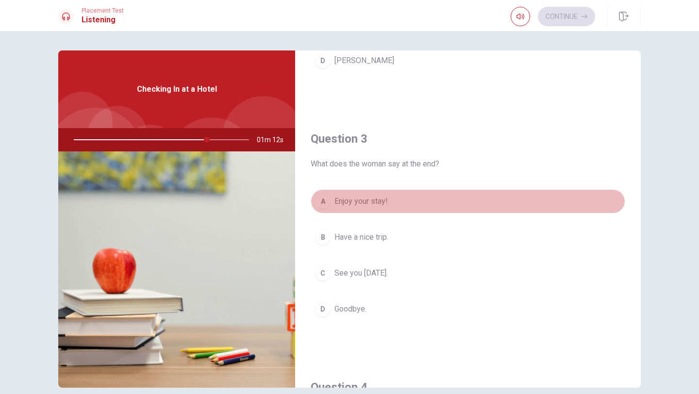
click at [394, 196] on button "A Enjoy your stay!" at bounding box center [467, 201] width 314 height 24
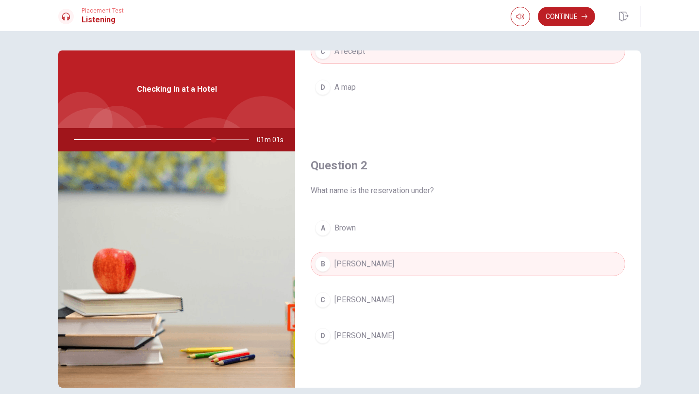
scroll to position [0, 0]
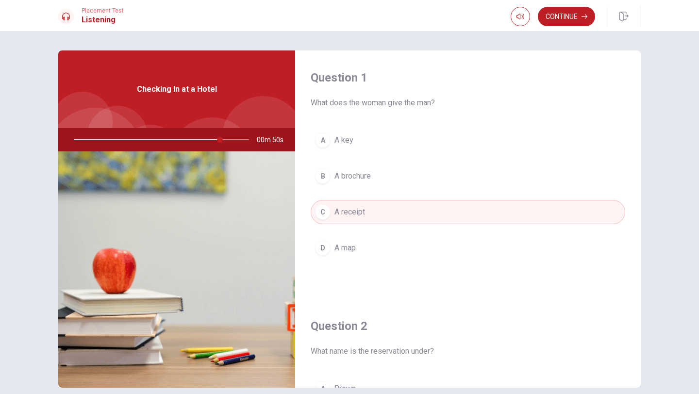
click at [394, 196] on div "A A key B A brochure C A receipt D A map" at bounding box center [467, 203] width 314 height 151
type input "0"
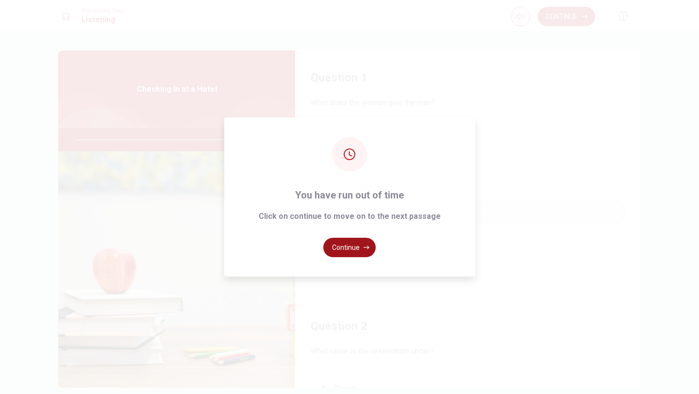
click at [367, 247] on icon "button" at bounding box center [366, 246] width 6 height 3
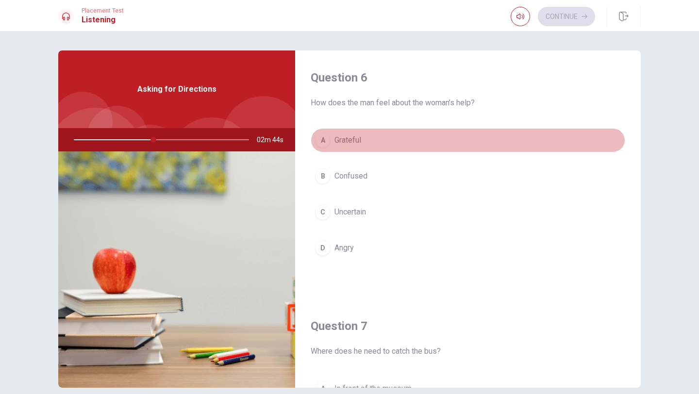
click at [348, 137] on span "Grateful" at bounding box center [347, 140] width 27 height 12
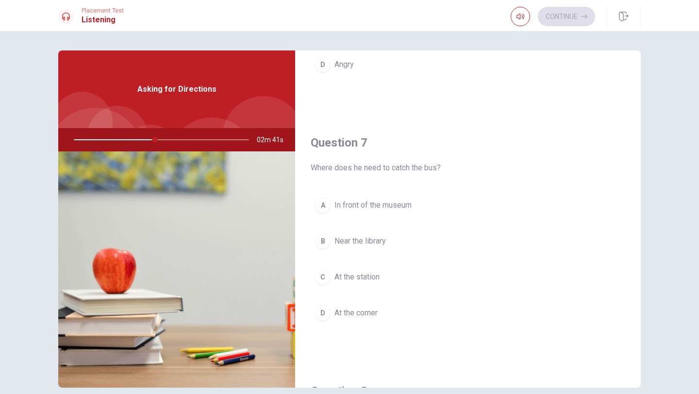
scroll to position [184, 0]
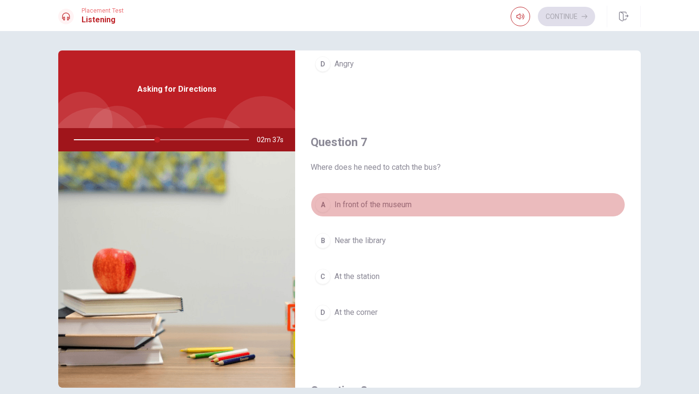
click at [385, 209] on span "In front of the museum" at bounding box center [372, 205] width 77 height 12
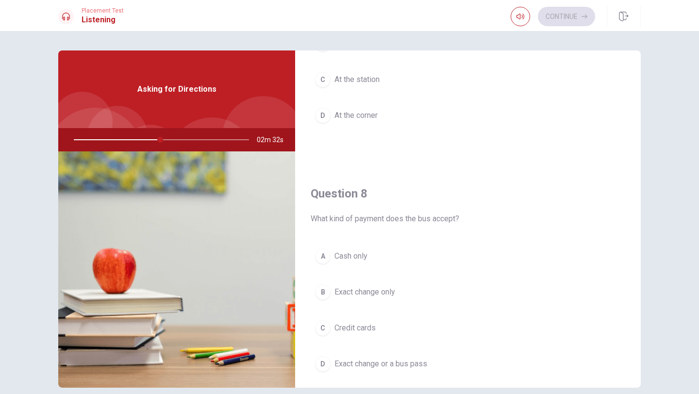
scroll to position [385, 0]
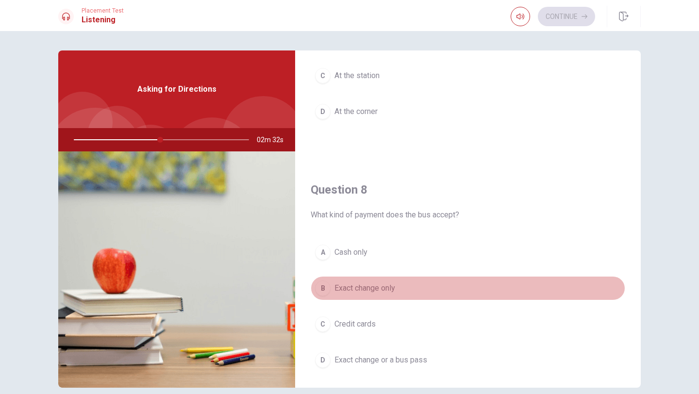
click at [400, 293] on button "B Exact change only" at bounding box center [467, 288] width 314 height 24
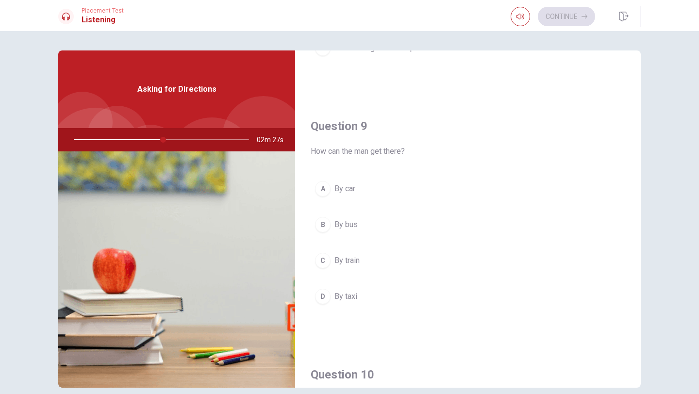
scroll to position [697, 0]
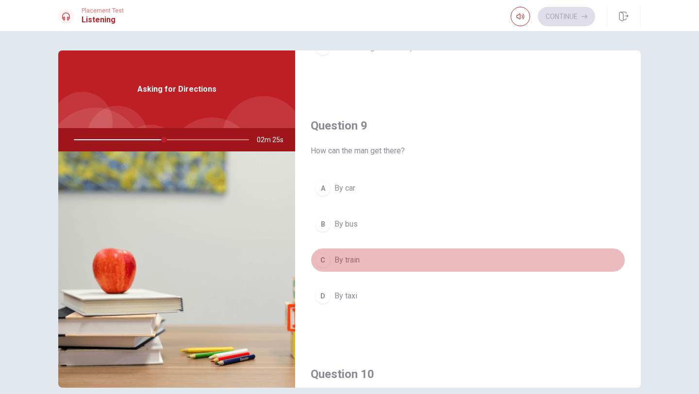
click at [376, 264] on button "C By train" at bounding box center [467, 260] width 314 height 24
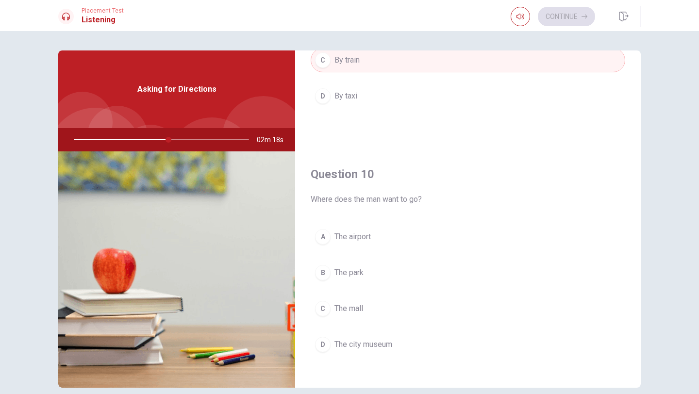
scroll to position [905, 0]
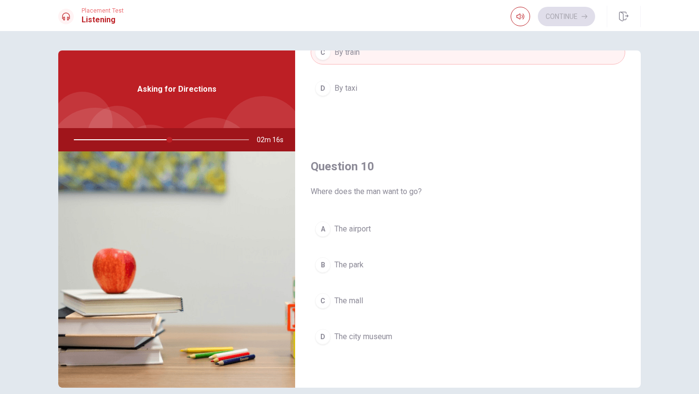
click at [388, 343] on button "D The [GEOGRAPHIC_DATA]" at bounding box center [467, 337] width 314 height 24
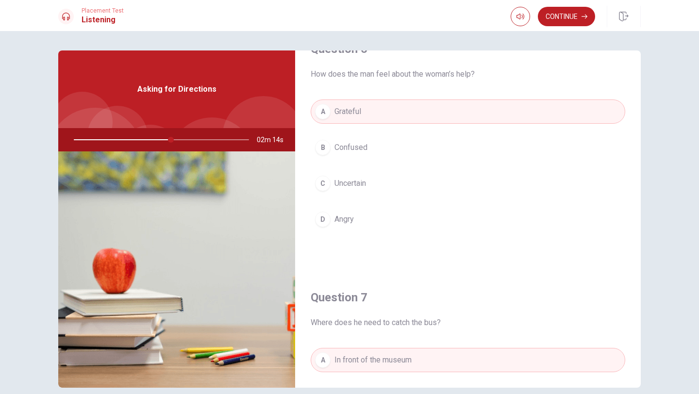
scroll to position [0, 0]
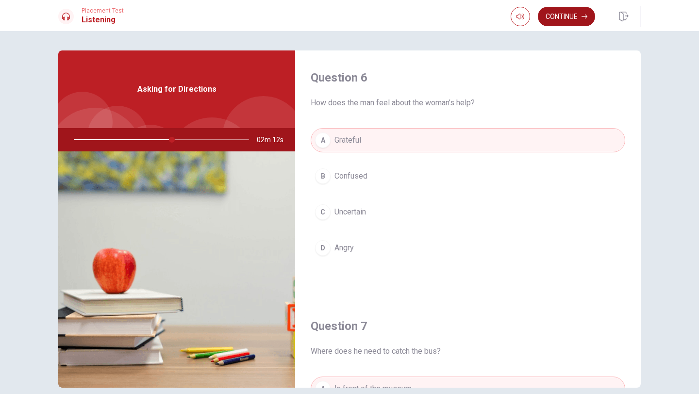
click at [566, 19] on button "Continue" at bounding box center [565, 16] width 57 height 19
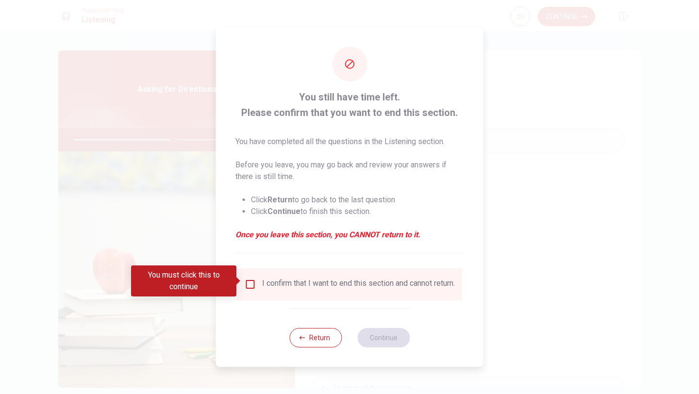
click at [262, 278] on div "I confirm that I want to end this section and cannot return." at bounding box center [358, 284] width 193 height 12
click at [255, 278] on div "I confirm that I want to end this section and cannot return." at bounding box center [349, 284] width 210 height 12
click at [249, 288] on div "I confirm that I want to end this section and cannot return." at bounding box center [349, 284] width 210 height 12
click at [249, 285] on input "You must click this to continue" at bounding box center [250, 284] width 12 height 12
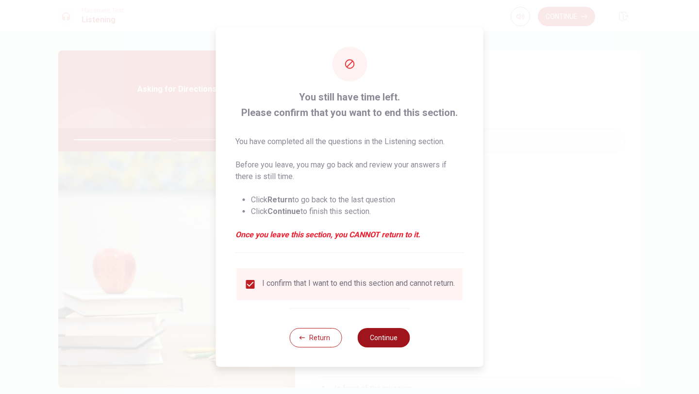
click at [376, 342] on button "Continue" at bounding box center [383, 337] width 52 height 19
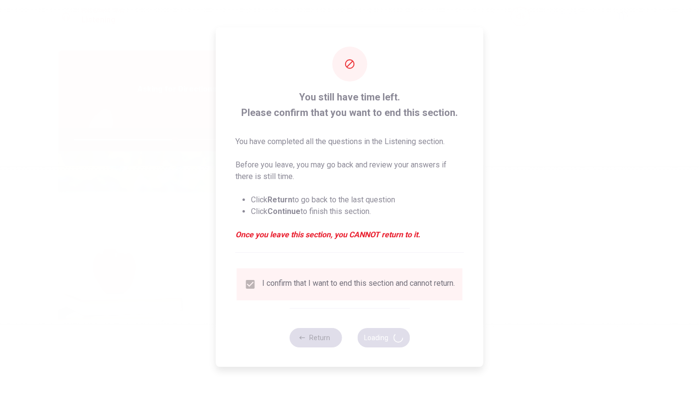
type input "58"
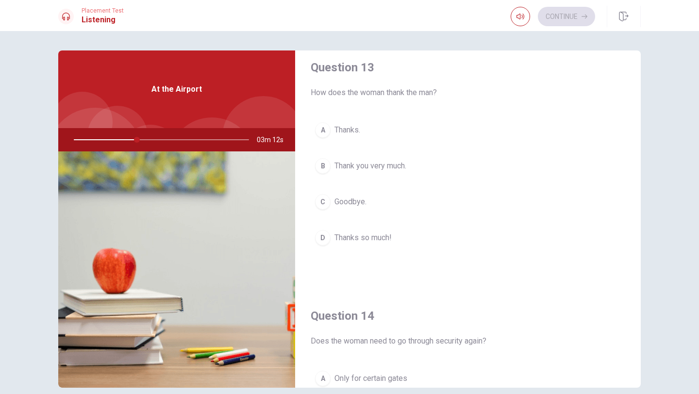
scroll to position [507, 0]
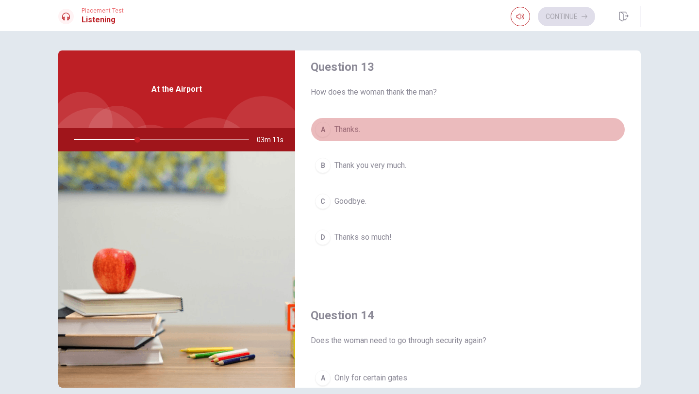
click at [372, 130] on button "A Thanks." at bounding box center [467, 129] width 314 height 24
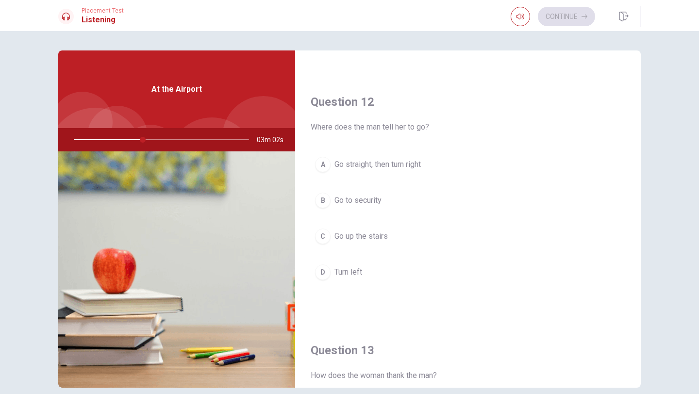
scroll to position [229, 0]
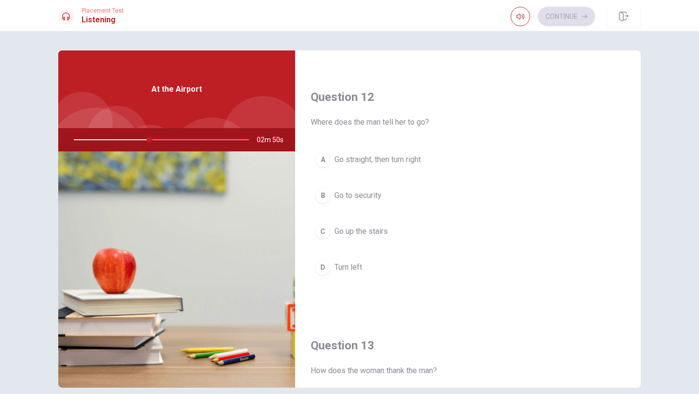
click at [391, 165] on button "A Go straight, then turn right" at bounding box center [467, 159] width 314 height 24
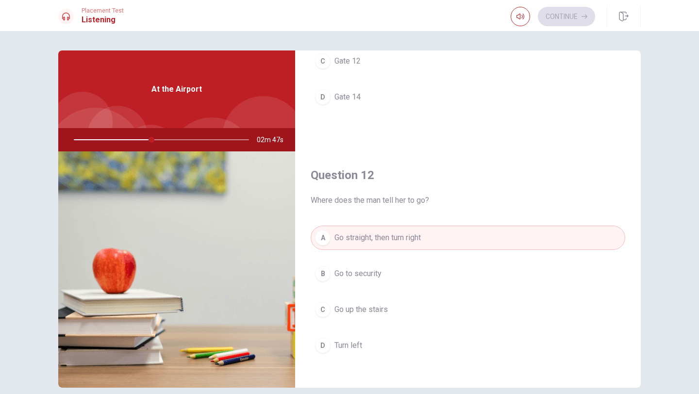
scroll to position [0, 0]
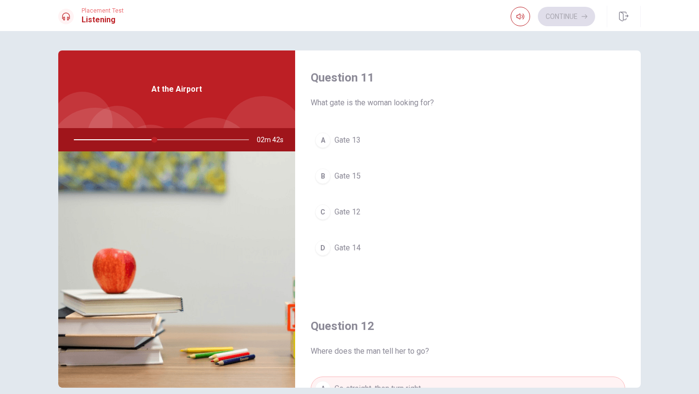
click at [367, 152] on button "A Gate 13" at bounding box center [467, 140] width 314 height 24
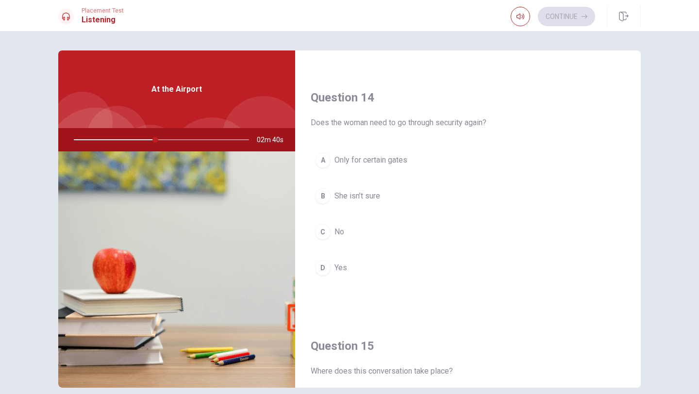
scroll to position [727, 0]
click at [352, 225] on button "C No" at bounding box center [467, 230] width 314 height 24
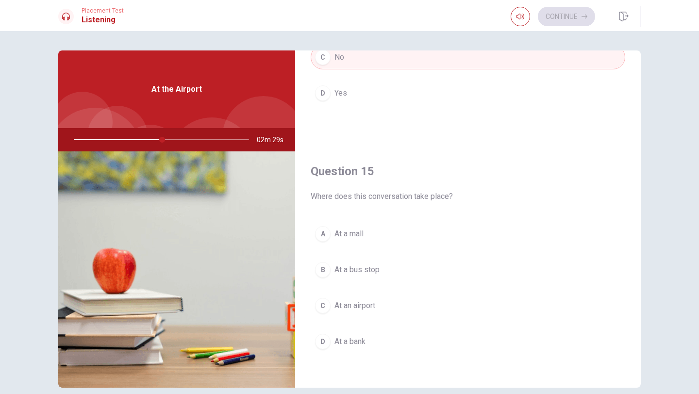
scroll to position [905, 0]
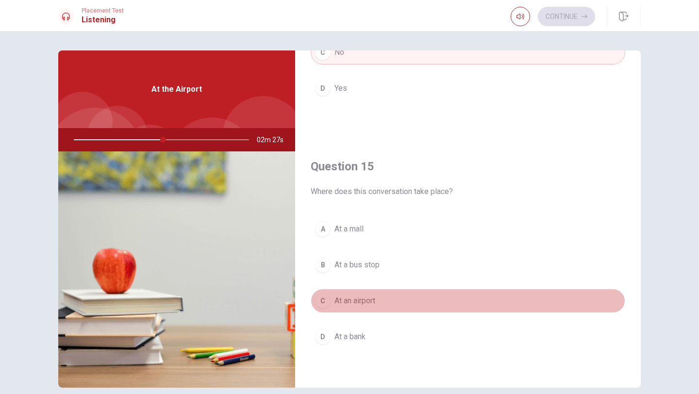
click at [380, 300] on button "C At an airport" at bounding box center [467, 301] width 314 height 24
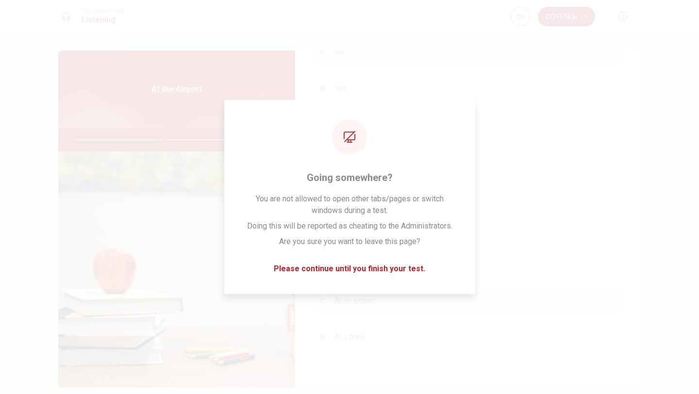
click at [586, 7] on button "Continue" at bounding box center [565, 16] width 57 height 19
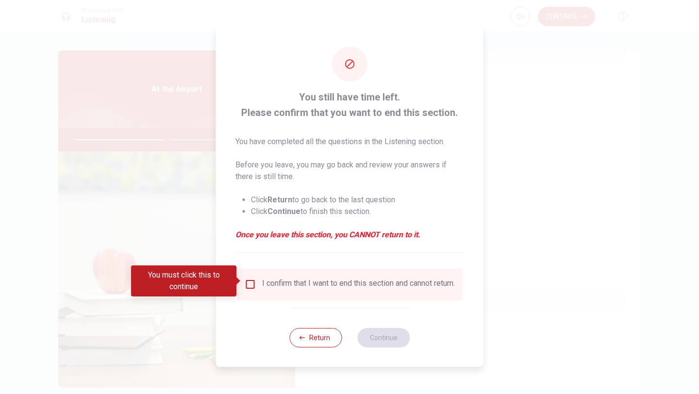
click at [246, 285] on input "You must click this to continue" at bounding box center [250, 284] width 12 height 12
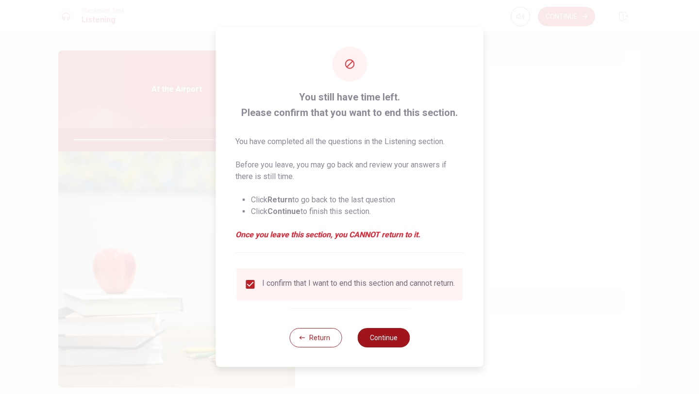
click at [372, 345] on button "Continue" at bounding box center [383, 337] width 52 height 19
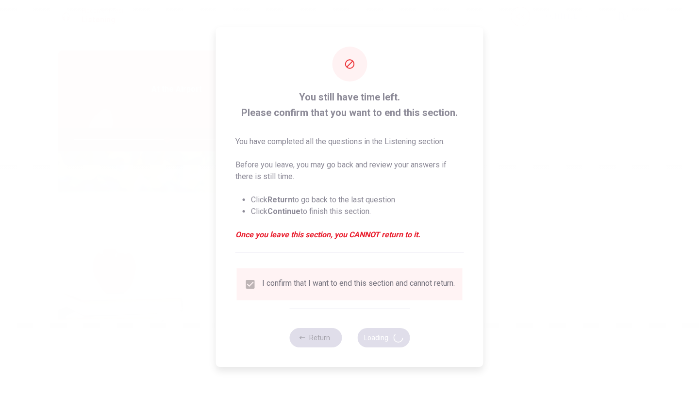
type input "54"
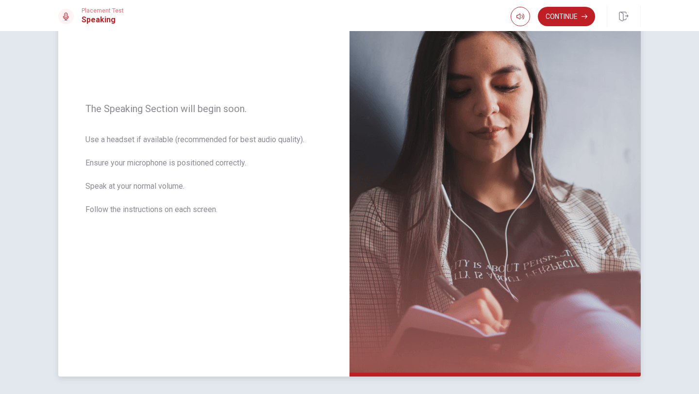
scroll to position [130, 0]
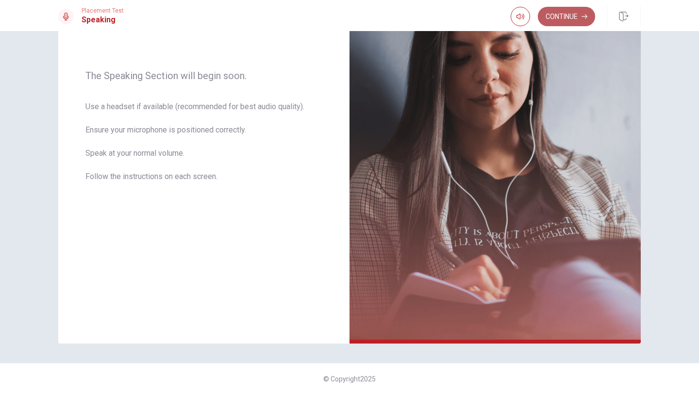
click at [572, 19] on button "Continue" at bounding box center [565, 16] width 57 height 19
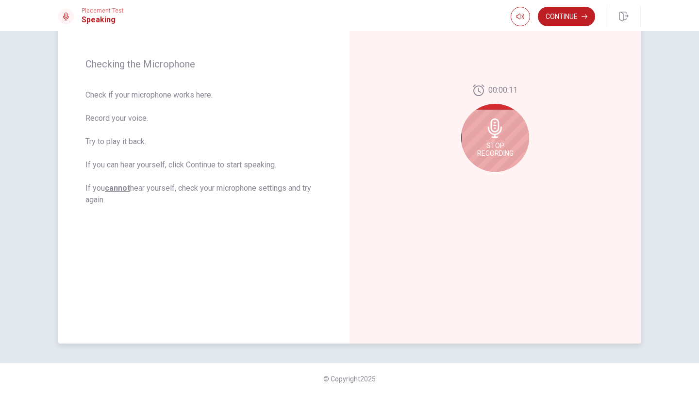
click at [468, 203] on div "00:00:11 Stop Recording" at bounding box center [494, 131] width 291 height 423
click at [498, 129] on icon at bounding box center [495, 127] width 14 height 19
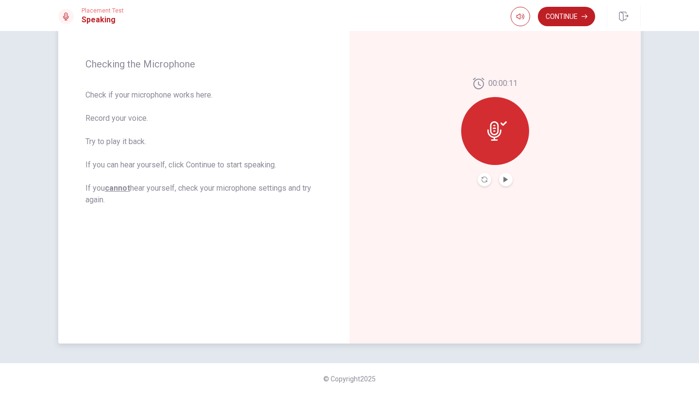
click at [499, 141] on div at bounding box center [495, 131] width 68 height 68
click at [502, 179] on button "Play Audio" at bounding box center [506, 180] width 14 height 14
click at [506, 180] on icon "Pause Audio" at bounding box center [505, 180] width 5 height 6
click at [506, 180] on icon "Play Audio" at bounding box center [506, 180] width 6 height 6
click at [481, 182] on button "Record Again" at bounding box center [484, 180] width 14 height 14
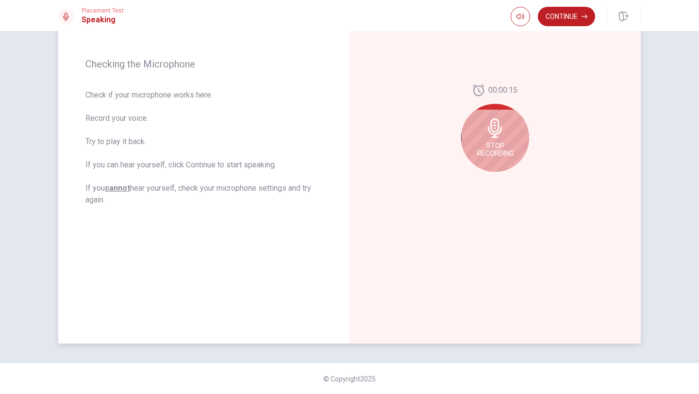
click at [485, 156] on span "Stop Recording" at bounding box center [495, 150] width 36 height 16
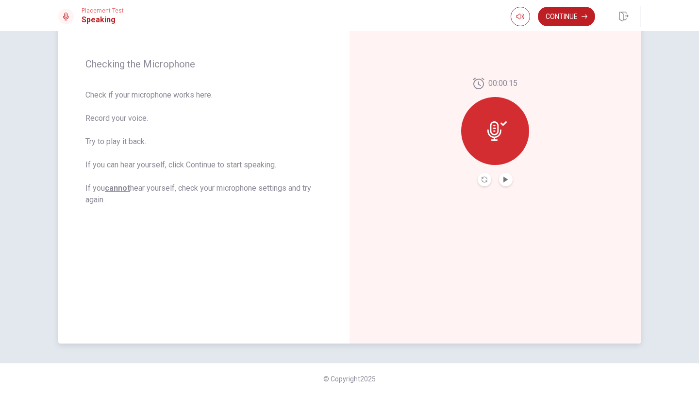
click at [509, 184] on button "Play Audio" at bounding box center [506, 180] width 14 height 14
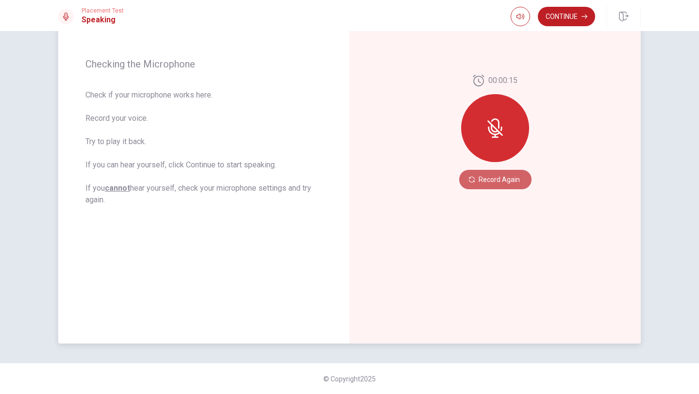
click at [509, 184] on button "Record Again" at bounding box center [495, 179] width 72 height 19
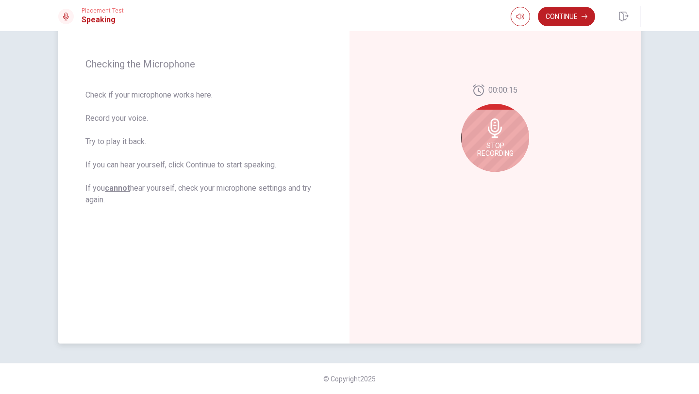
click at [500, 164] on div "Stop Recording" at bounding box center [495, 138] width 68 height 68
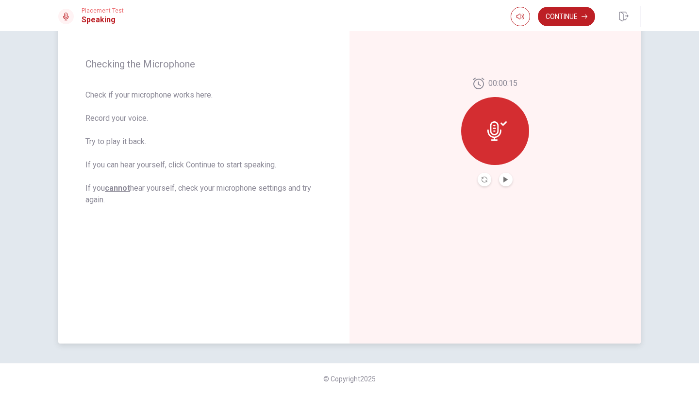
click at [483, 136] on div at bounding box center [495, 131] width 68 height 68
click at [482, 184] on button "Record Again" at bounding box center [484, 180] width 14 height 14
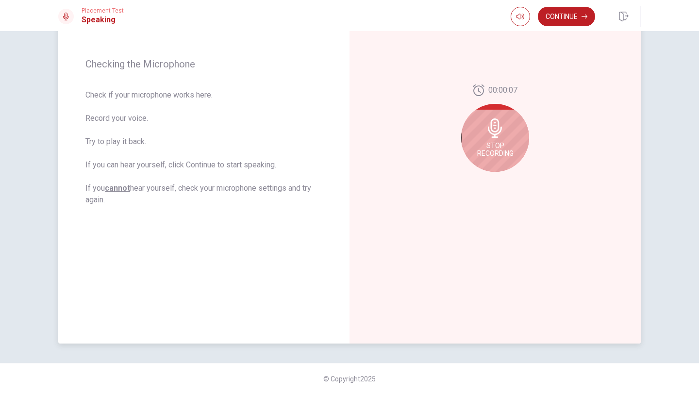
click at [495, 158] on div "Stop Recording" at bounding box center [495, 138] width 68 height 68
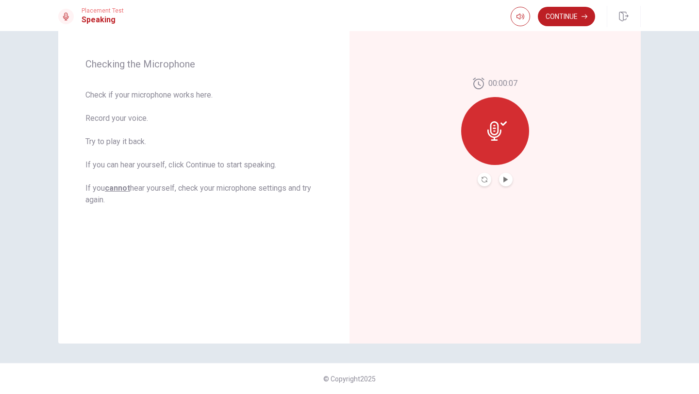
click at [485, 175] on button "Record Again" at bounding box center [484, 180] width 14 height 14
click at [502, 180] on button "Play Audio" at bounding box center [506, 180] width 14 height 14
click at [556, 22] on button "Continue" at bounding box center [565, 16] width 57 height 19
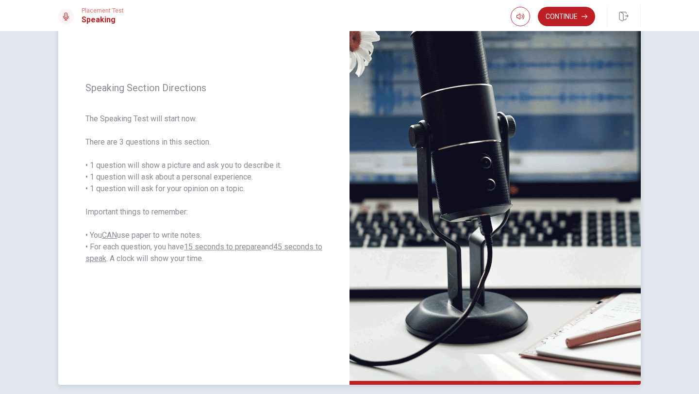
scroll to position [89, 0]
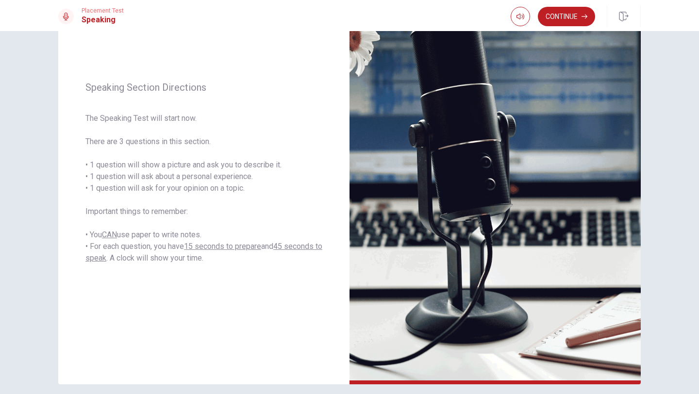
click at [558, 27] on div "Continue" at bounding box center [575, 16] width 130 height 21
click at [557, 24] on button "Continue" at bounding box center [565, 16] width 57 height 19
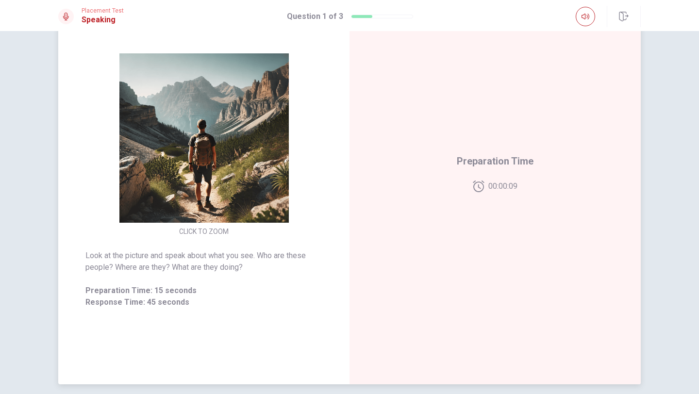
click at [185, 218] on img at bounding box center [204, 137] width 186 height 169
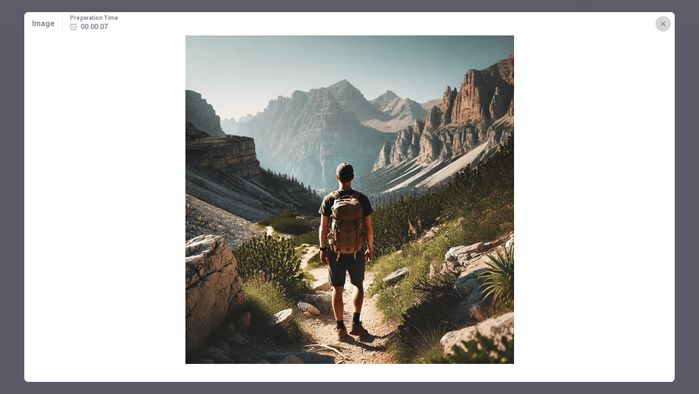
click at [663, 23] on icon "button" at bounding box center [663, 24] width 8 height 8
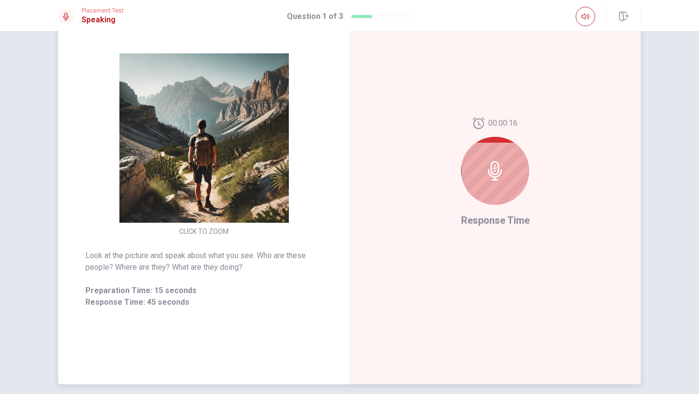
click at [500, 162] on icon at bounding box center [494, 170] width 19 height 19
click at [490, 189] on div at bounding box center [495, 171] width 68 height 68
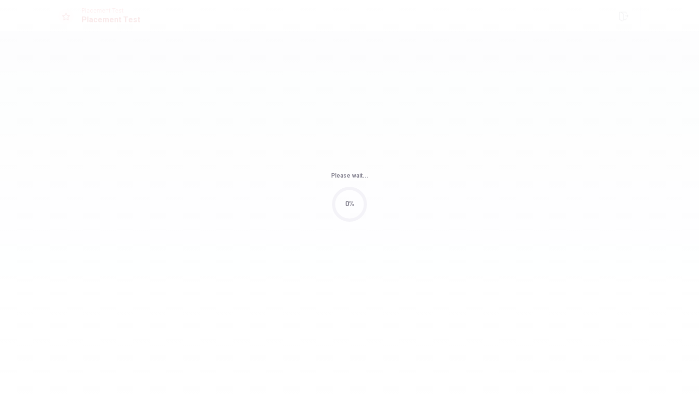
scroll to position [0, 0]
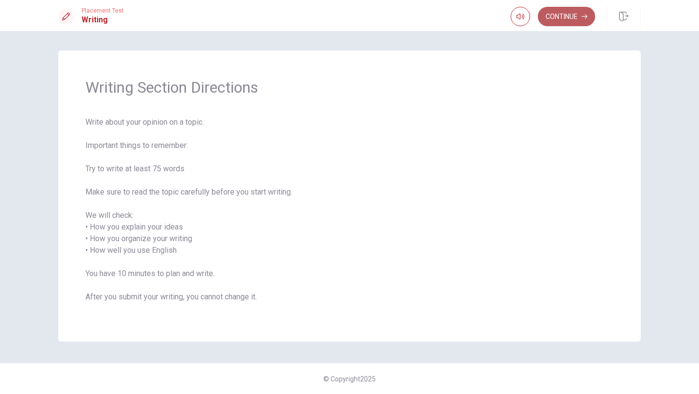
click at [571, 16] on button "Continue" at bounding box center [565, 16] width 57 height 19
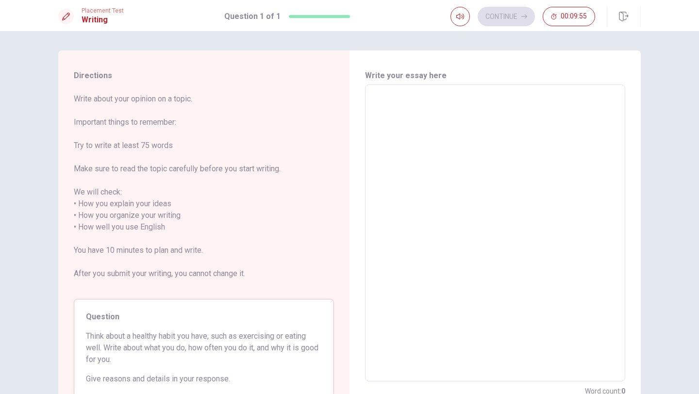
click at [470, 130] on textarea at bounding box center [495, 233] width 246 height 281
type textarea "k"
type textarea "x"
type textarea "kj"
type textarea "x"
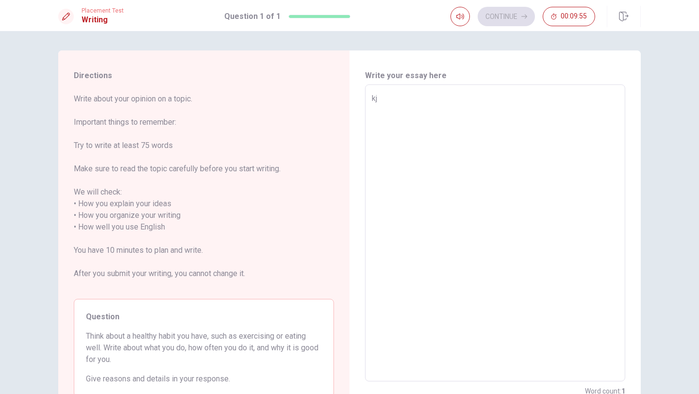
type textarea "kjs"
type textarea "x"
type textarea "kjsk"
type textarea "x"
type textarea "kjskh"
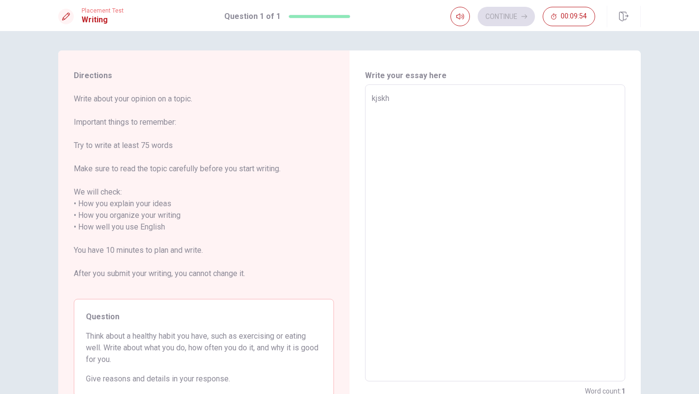
type textarea "x"
type textarea "kjskhk"
type textarea "x"
type textarea "kjskhkj"
type textarea "x"
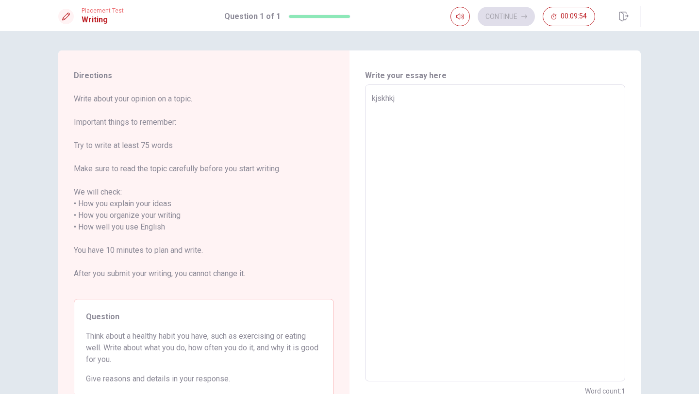
type textarea "kjskhkja"
type textarea "x"
type textarea "kjskhkjaksh"
type textarea "x"
type textarea "kjskhkjakshkj"
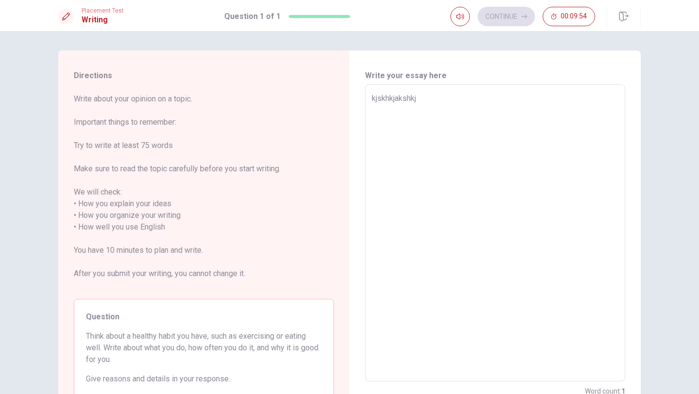
type textarea "x"
type textarea "kjskhkjakshkjh"
type textarea "x"
type textarea "kjskhkjakshkjhs"
type textarea "x"
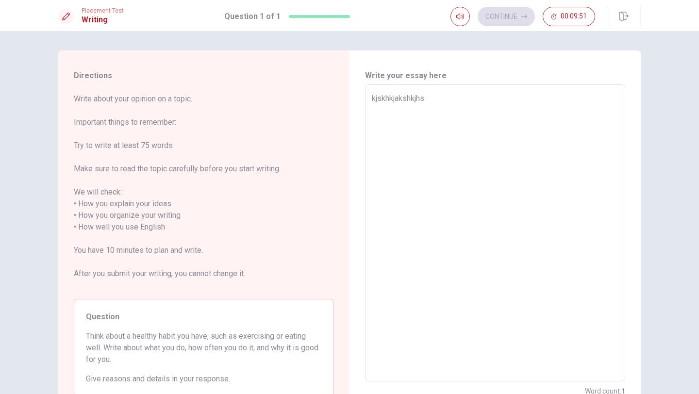
type textarea "kjskhkjakshkjh"
type textarea "x"
type textarea "kjskhkjakshkj"
type textarea "x"
type textarea "kjskhkjakshk"
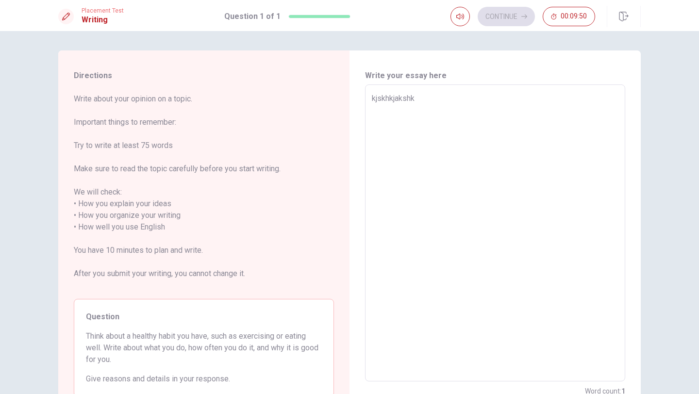
type textarea "x"
type textarea "kjskhkjaksh"
type textarea "x"
type textarea "kjskhkjaks"
type textarea "x"
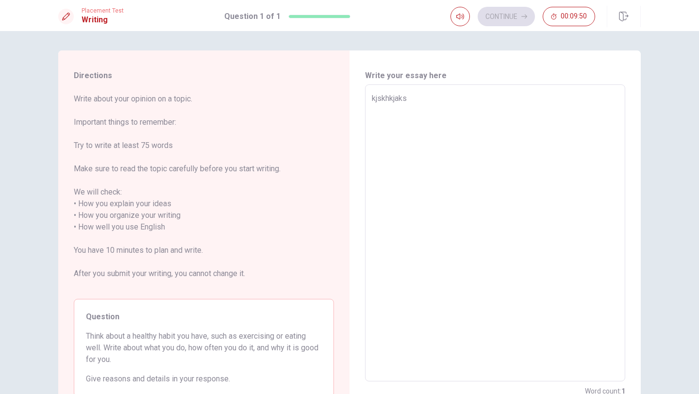
type textarea "kjskhkjak"
type textarea "x"
type textarea "kjskhkja"
type textarea "x"
type textarea "kjskhkj"
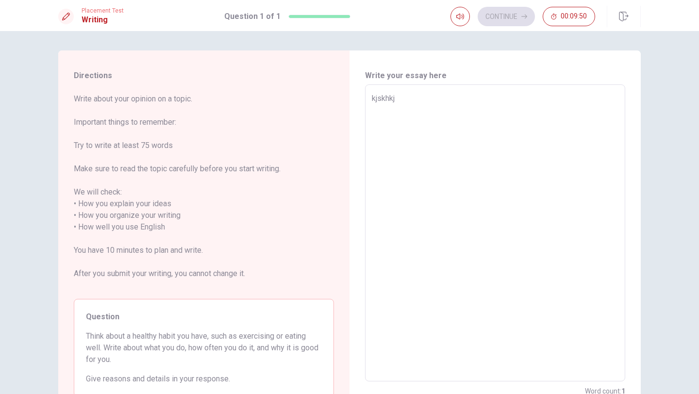
type textarea "x"
type textarea "kjskhk"
type textarea "x"
type textarea "kjskh"
type textarea "x"
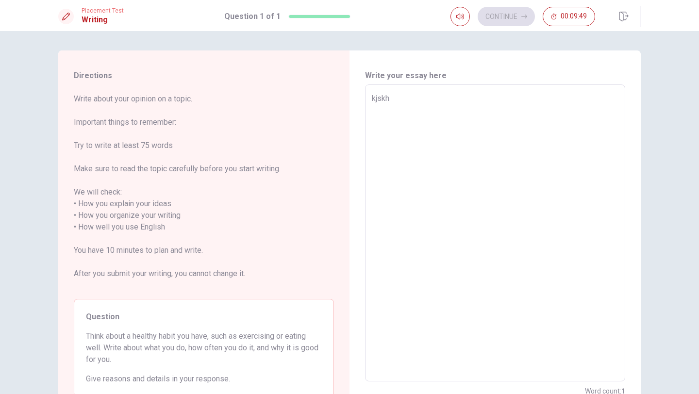
type textarea "kjsk"
type textarea "x"
type textarea "kjs"
type textarea "x"
type textarea "kj"
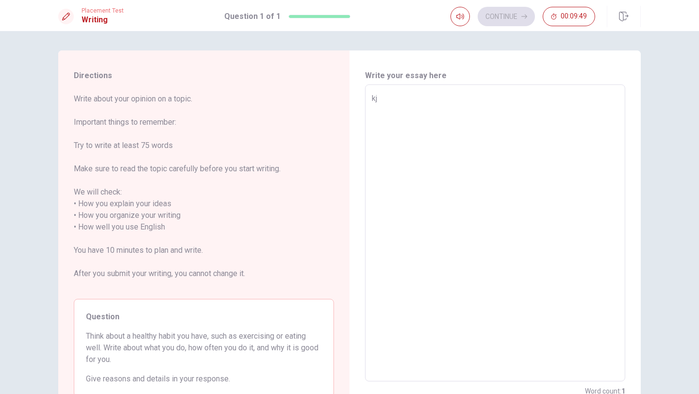
type textarea "x"
type textarea "k"
type textarea "x"
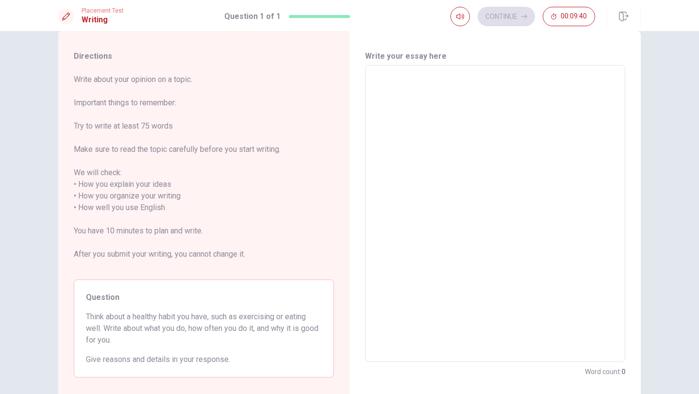
scroll to position [21, 0]
type textarea "h"
type textarea "x"
type textarea "hi"
type textarea "x"
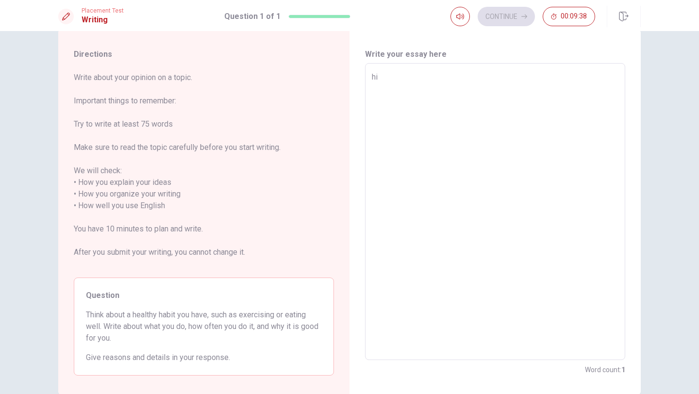
type textarea "hi"
type textarea "x"
type textarea "hi m"
type textarea "x"
type textarea "hi mi"
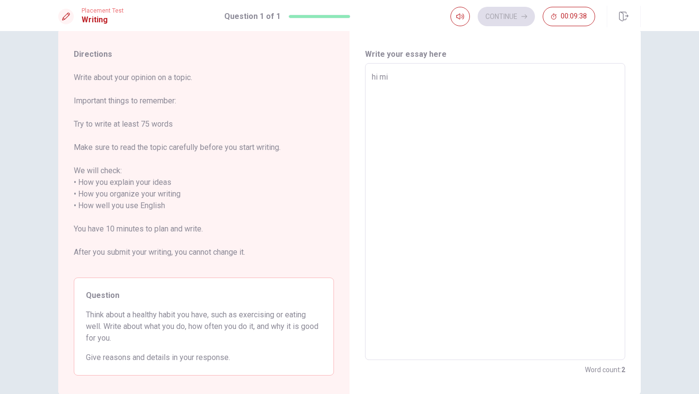
type textarea "x"
type textarea "hi m"
type textarea "x"
type textarea "hi mi"
type textarea "x"
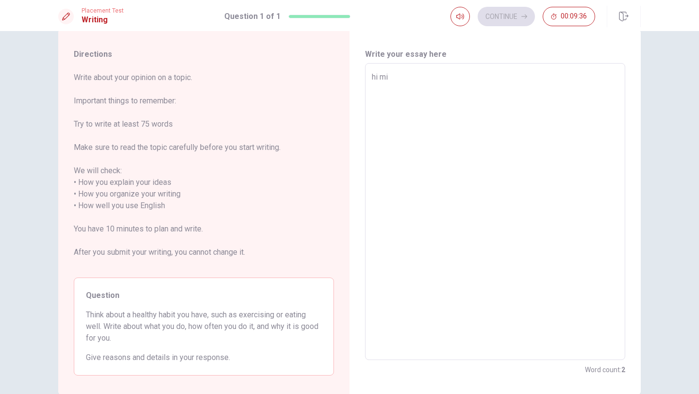
type textarea "hi mi"
type textarea "x"
type textarea "hi mi"
type textarea "x"
type textarea "hi m"
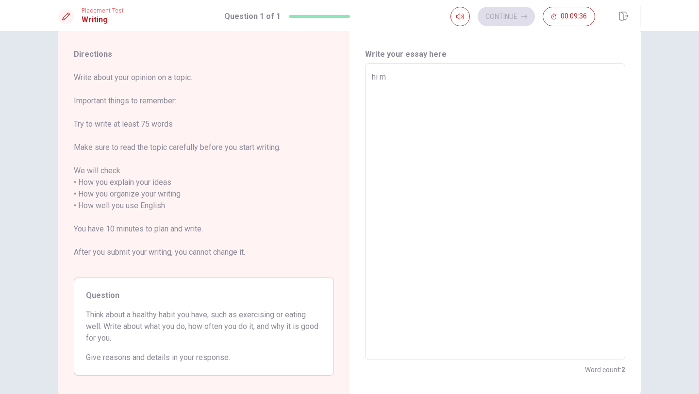
type textarea "x"
type textarea "hi my"
type textarea "x"
type textarea "hi my"
type textarea "x"
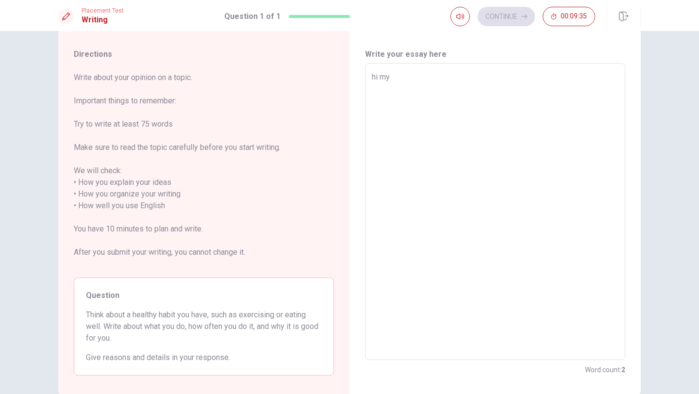
type textarea "hi my n"
type textarea "x"
type textarea "hi my na"
type textarea "x"
type textarea "hi my nam"
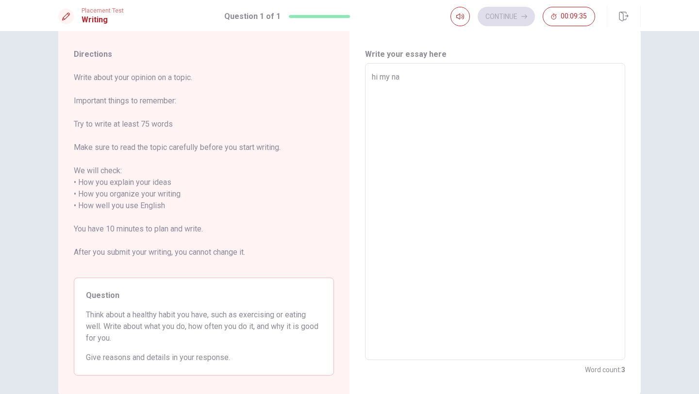
type textarea "x"
type textarea "hi my name"
type textarea "x"
type textarea "hi my name"
type textarea "x"
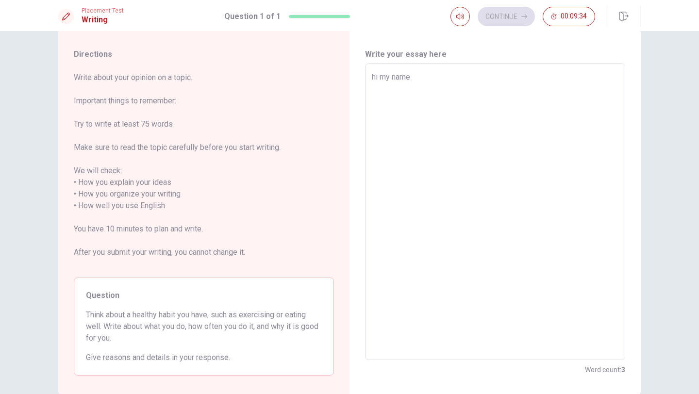
type textarea "hi my name i"
type textarea "x"
type textarea "hi my name is"
type textarea "x"
type textarea "hi my name is"
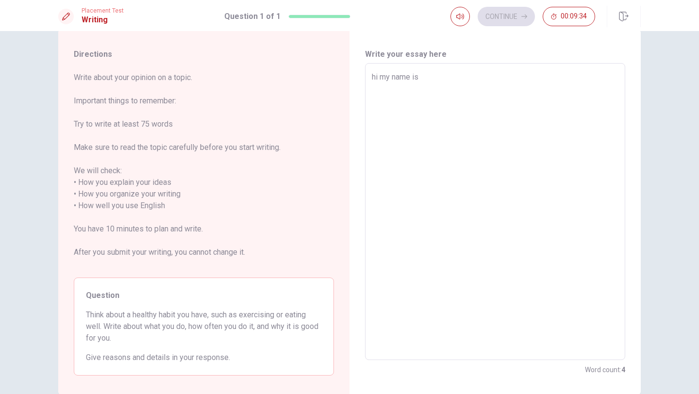
type textarea "x"
type textarea "hi my name is c"
type textarea "x"
type textarea "hi my name is cm"
type textarea "x"
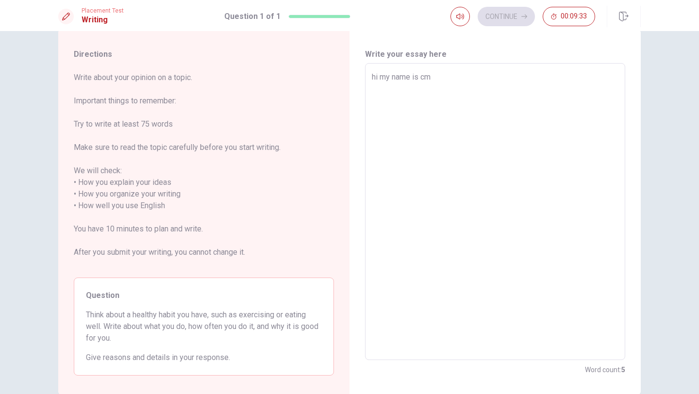
type textarea "hi my name is cmi"
type textarea "x"
type textarea "hi my name is cmil"
type textarea "x"
type textarea "hi my name is cmila"
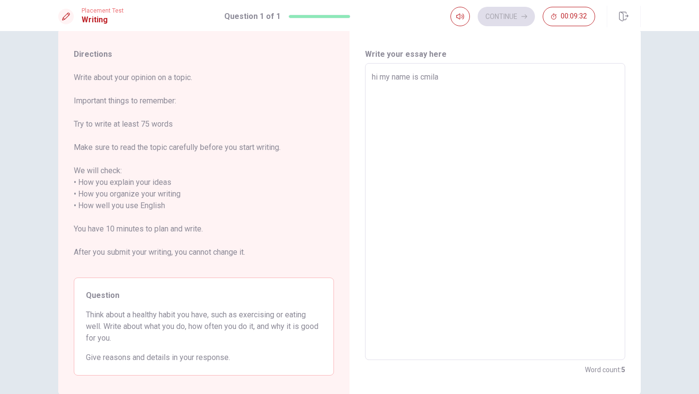
type textarea "x"
type textarea "hi my name is cmila"
type textarea "x"
type textarea "hi my name is cmila"
type textarea "x"
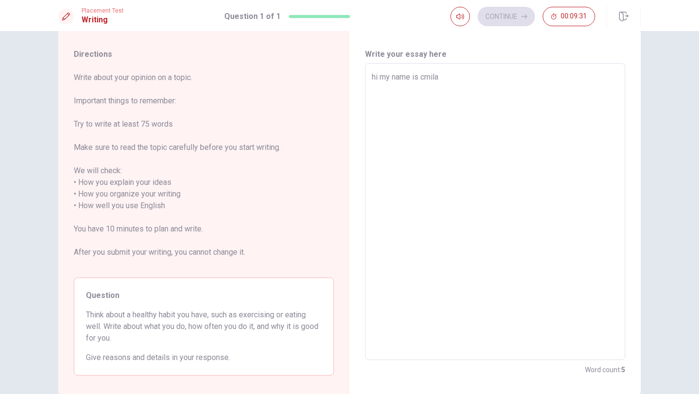
type textarea "hi my name is cmil"
type textarea "x"
type textarea "hi my name is cmi"
type textarea "x"
type textarea "hi my name is cm"
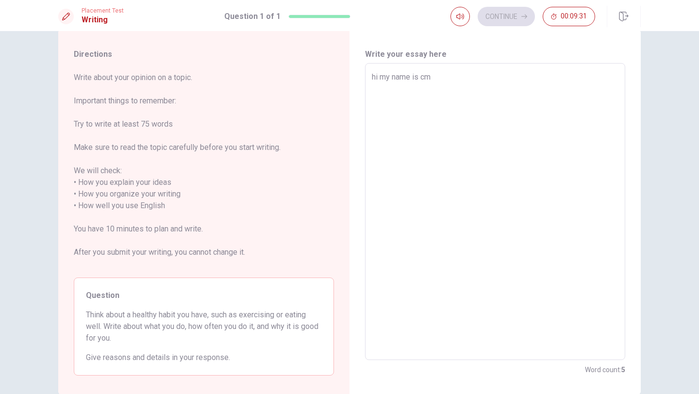
type textarea "x"
type textarea "hi my name is c"
type textarea "x"
type textarea "hi my name is"
type textarea "x"
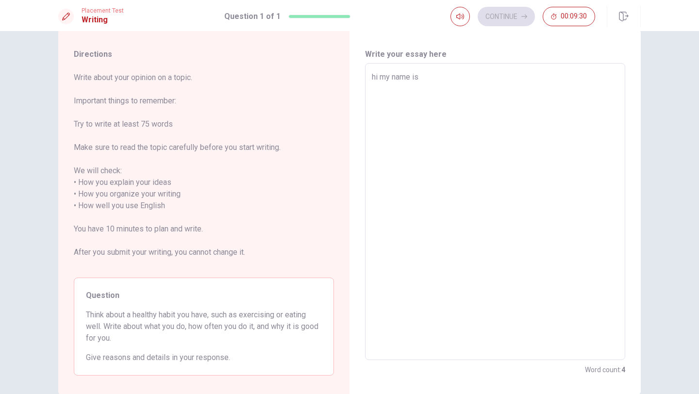
type textarea "hi my name is c"
type textarea "x"
type textarea "hi my name is cm"
type textarea "x"
type textarea "hi my name is cmi"
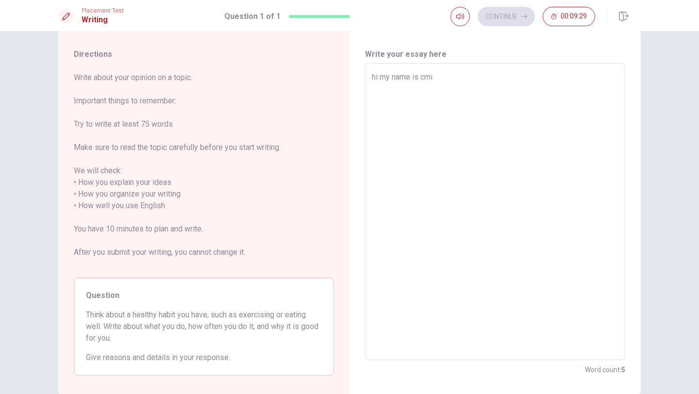
type textarea "x"
type textarea "hi my name is cmil"
type textarea "x"
type textarea "hi my name is cmila"
type textarea "x"
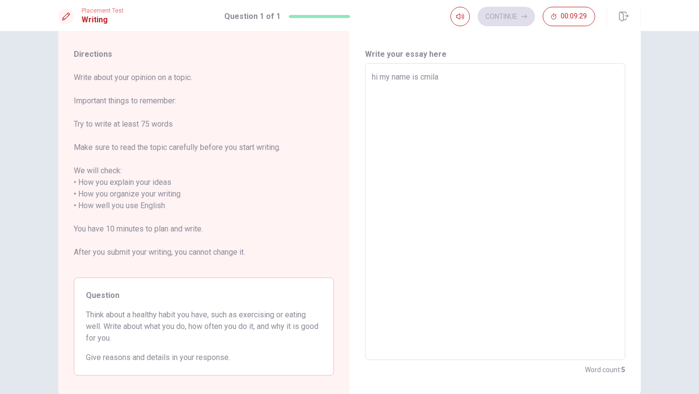
type textarea "hi my name is cmila"
type textarea "x"
type textarea "hi my name is cmila a"
type textarea "x"
type textarea "hi my name is cmila al"
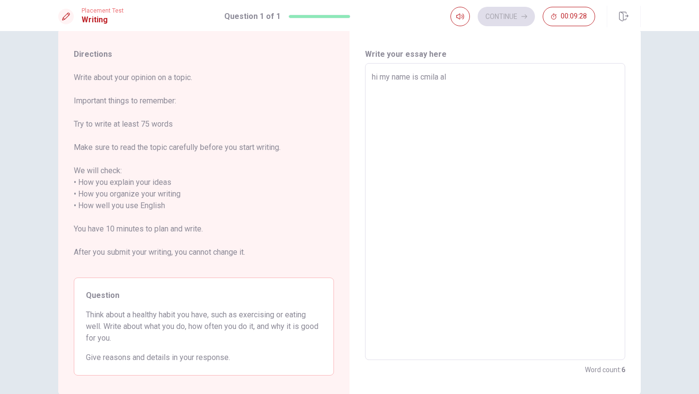
type textarea "x"
type textarea "hi my name is [PERSON_NAME]"
type textarea "x"
type textarea "hi my name is [PERSON_NAME]"
type textarea "x"
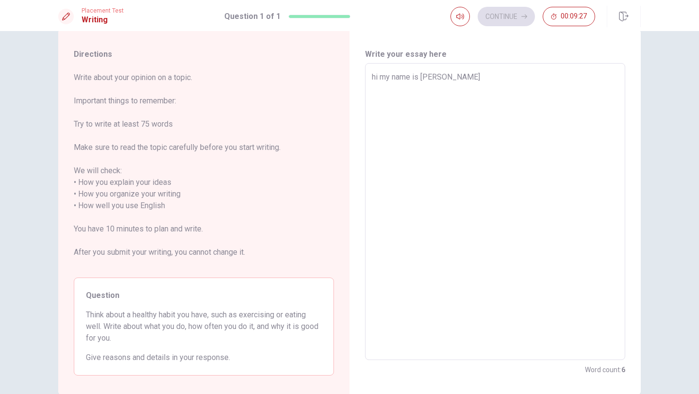
type textarea "hi my name is [PERSON_NAME]"
type textarea "x"
type textarea "hi my name is [PERSON_NAME]"
type textarea "x"
type textarea "hi my name is [PERSON_NAME]"
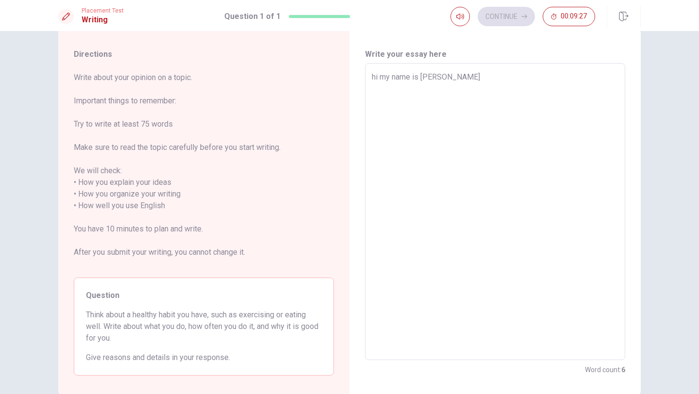
type textarea "x"
type textarea "hi my name is [PERSON_NAME],"
type textarea "x"
type textarea "hi my name is [PERSON_NAME],"
type textarea "x"
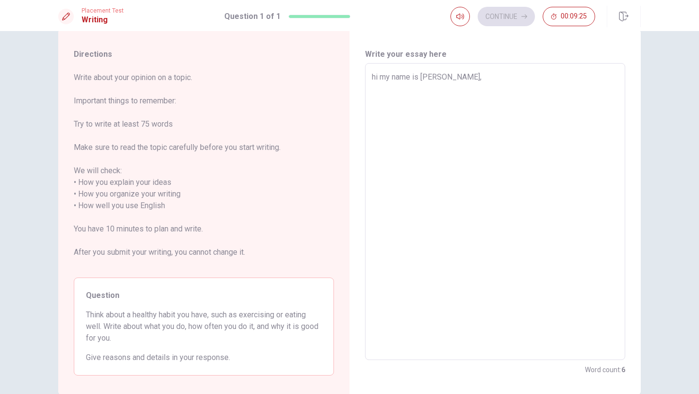
type textarea "hi my name is [PERSON_NAME], y"
type textarea "x"
type textarea "hi my name is [PERSON_NAME], y"
type textarea "x"
type textarea "hi my name is [PERSON_NAME], y"
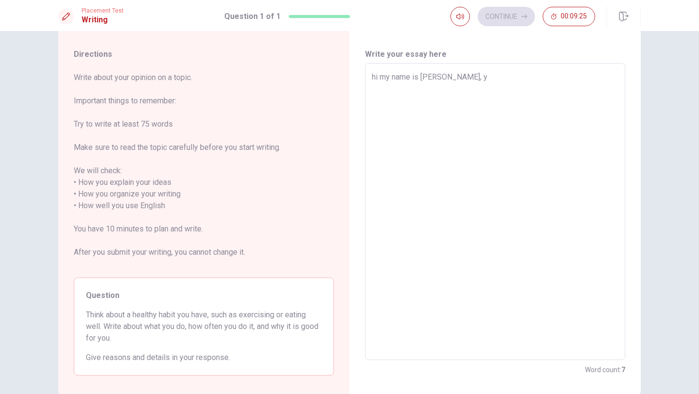
type textarea "x"
type textarea "hi my name is [PERSON_NAME],"
type textarea "x"
type textarea "hi my name is [PERSON_NAME], i"
type textarea "x"
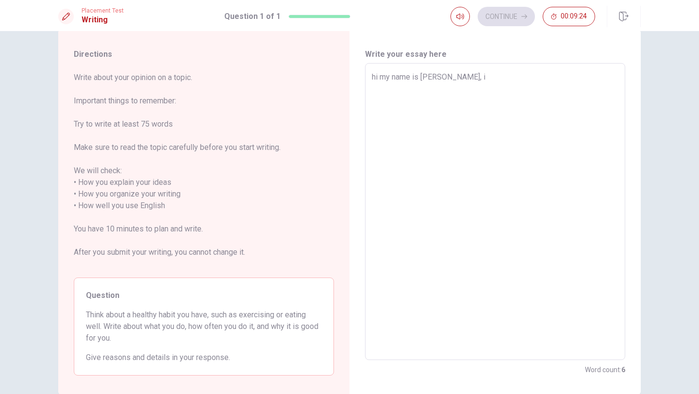
type textarea "hi my name is [PERSON_NAME], i"
type textarea "x"
type textarea "hi my name is [PERSON_NAME]"
type textarea "x"
type textarea "hi my name is [PERSON_NAME], i ha"
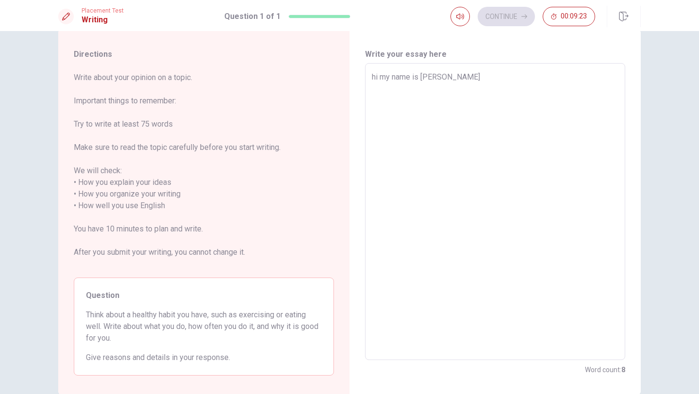
type textarea "x"
type textarea "hi my name is [PERSON_NAME], i hac"
type textarea "x"
type textarea "hi my name is [PERSON_NAME], i hace"
type textarea "x"
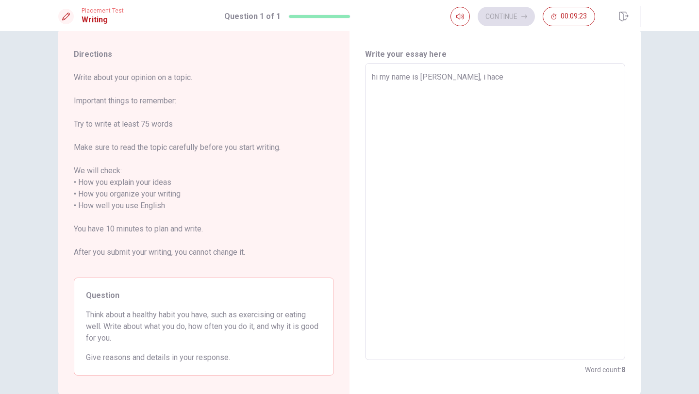
type textarea "hi my name is [PERSON_NAME], i hac"
type textarea "x"
type textarea "hi my name is [PERSON_NAME], i ha"
type textarea "x"
type textarea "hi my name is [PERSON_NAME], i hav"
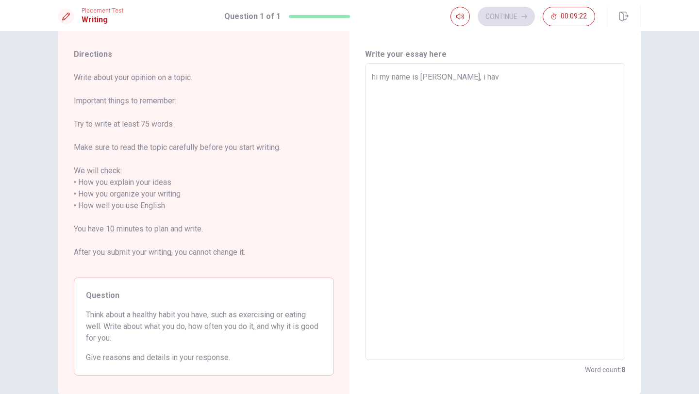
type textarea "x"
type textarea "hi my name is [PERSON_NAME], i have"
type textarea "x"
type textarea "hi my name is [PERSON_NAME], i have"
type textarea "x"
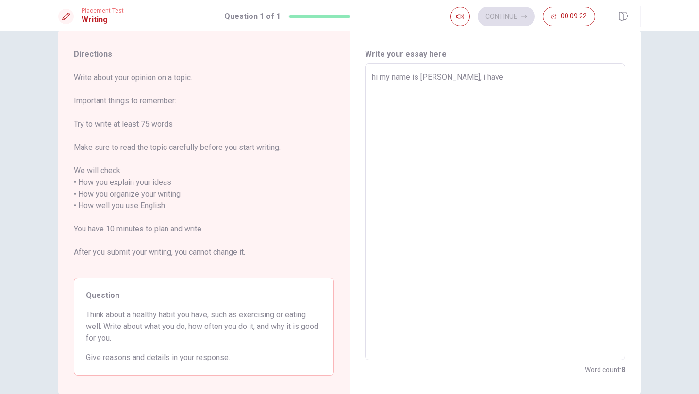
type textarea "hi my name is cmila [PERSON_NAME], i have a"
type textarea "x"
type textarea "hi my name is cmila [PERSON_NAME], i have a"
type textarea "x"
type textarea "hi my name is cmila [PERSON_NAME], i have a 2"
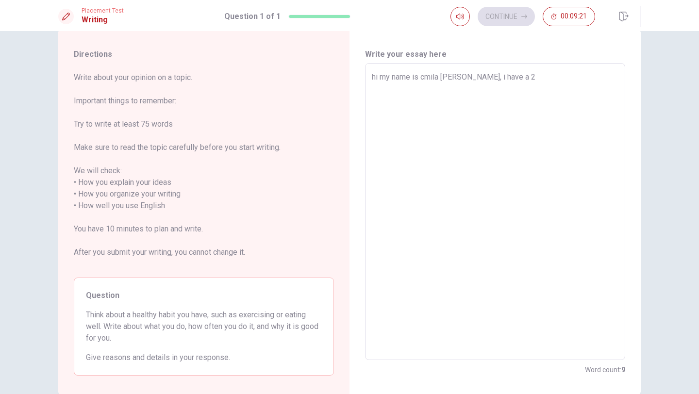
type textarea "x"
type textarea "hi my name is [PERSON_NAME], i have a 25"
type textarea "x"
type textarea "hi my name is [PERSON_NAME], i have a 25"
type textarea "x"
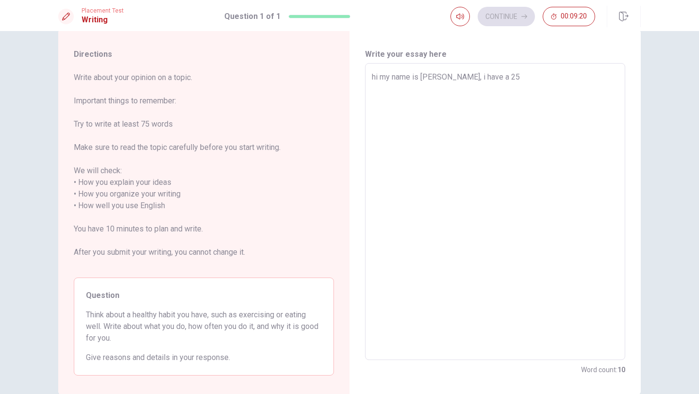
type textarea "hi my name is cmila [PERSON_NAME], i have a 25 y"
type textarea "x"
type textarea "hi my name is cmila [PERSON_NAME], i have a 25 ye"
type textarea "x"
type textarea "hi my name is cmila [PERSON_NAME], i have a 25 yea"
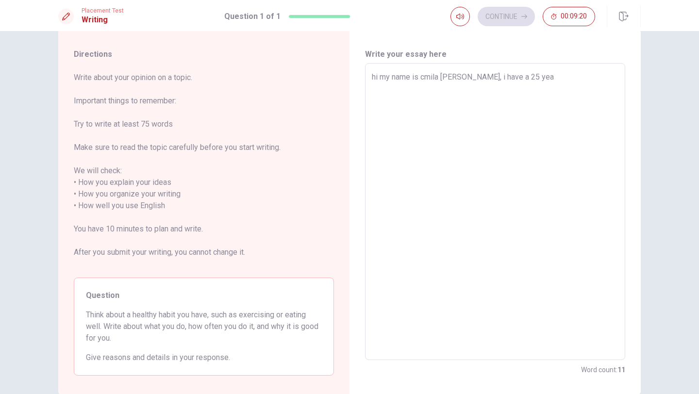
type textarea "x"
type textarea "hi my name is [PERSON_NAME], i have a 25 year"
type textarea "x"
type textarea "hi my name is [PERSON_NAME], i have a 25 years"
type textarea "x"
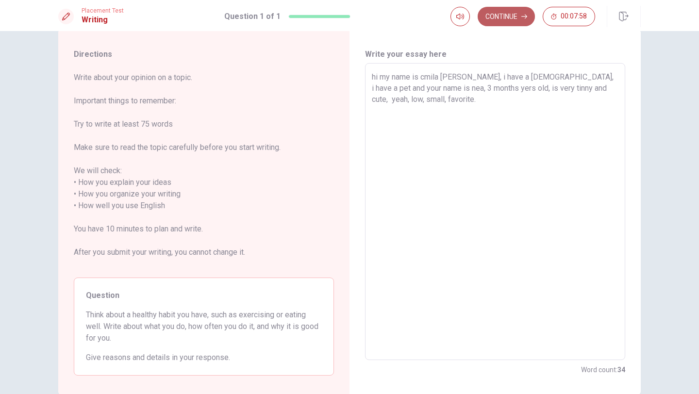
click at [486, 15] on button "Continue" at bounding box center [505, 16] width 57 height 19
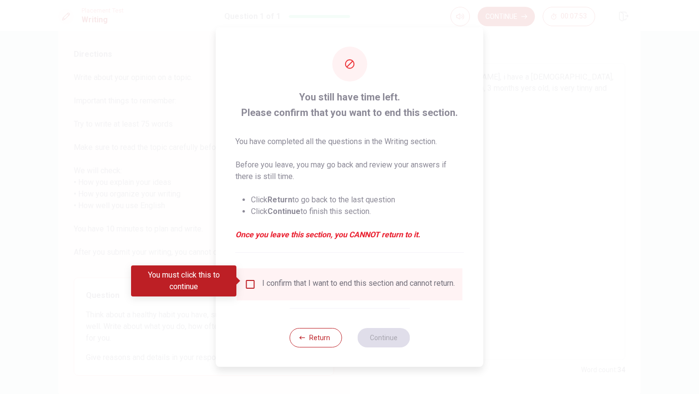
click at [310, 354] on div "Return Continue" at bounding box center [349, 337] width 120 height 59
click at [310, 342] on button "Return" at bounding box center [315, 337] width 52 height 19
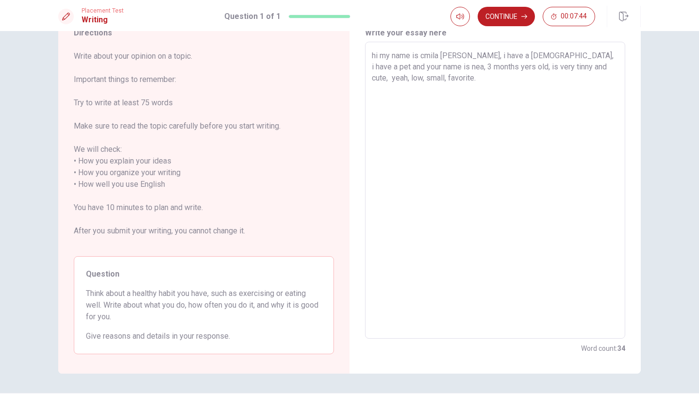
scroll to position [0, 0]
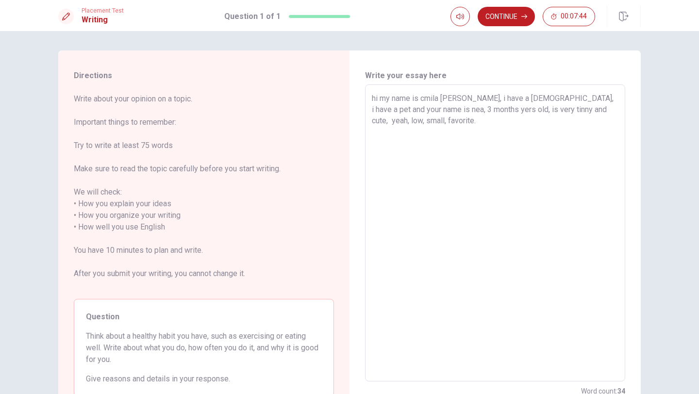
drag, startPoint x: 415, startPoint y: 165, endPoint x: 369, endPoint y: 7, distance: 164.7
click at [369, 7] on div "Placement Test Writing Question 1 of 1 Continue 00:07:44 Question 1 of 1 Contin…" at bounding box center [349, 197] width 699 height 394
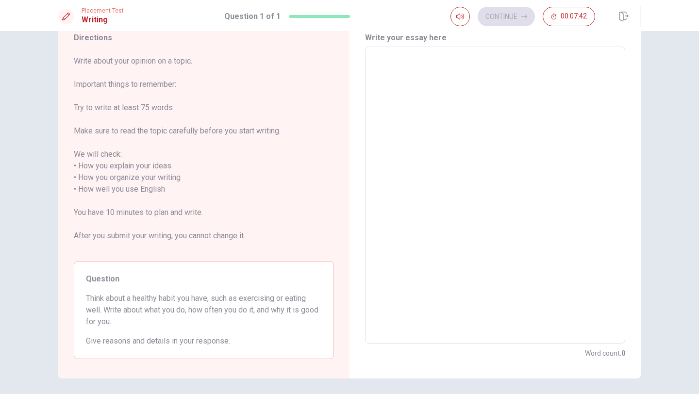
scroll to position [43, 0]
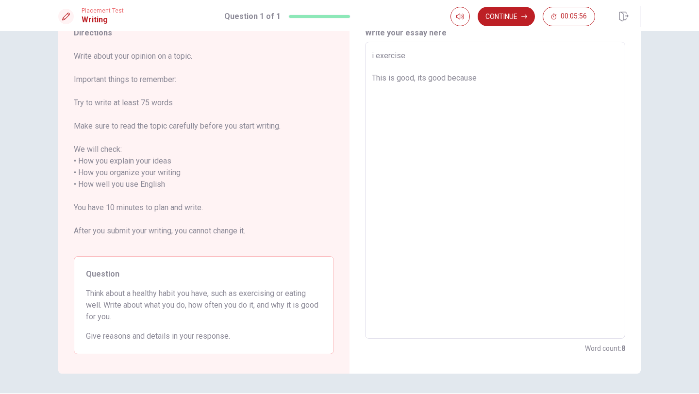
click at [522, 67] on textarea "i exercise This is good, its good because" at bounding box center [495, 190] width 246 height 281
click at [521, 74] on textarea "i exercise This is good, its good because" at bounding box center [495, 190] width 246 height 281
click at [439, 94] on textarea "i exercise This is good, its good because - i feel very happy - it disconect of…" at bounding box center [495, 190] width 246 height 281
drag, startPoint x: 438, startPoint y: 101, endPoint x: 378, endPoint y: 101, distance: 59.7
click at [378, 101] on textarea "i exercise This is good, its good because - i feel very happy - it disconect of…" at bounding box center [495, 190] width 246 height 281
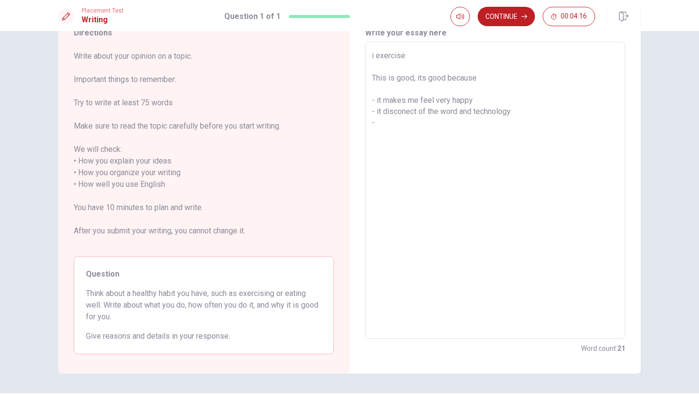
click at [414, 125] on textarea "i exercise This is good, its good because - it makes me feel very happy - it di…" at bounding box center [495, 190] width 246 height 281
click at [384, 123] on textarea "i exercise This is good, its good because - it makes me feel very happy - it di…" at bounding box center [495, 190] width 246 height 281
click at [466, 122] on textarea "i exercise This is good, its good because - it makes me feel very happy - it di…" at bounding box center [495, 190] width 246 height 281
drag, startPoint x: 407, startPoint y: 55, endPoint x: 338, endPoint y: 55, distance: 69.4
click at [338, 55] on div "Directions Write about your opinion on a topic. Important things to remember: T…" at bounding box center [349, 191] width 582 height 366
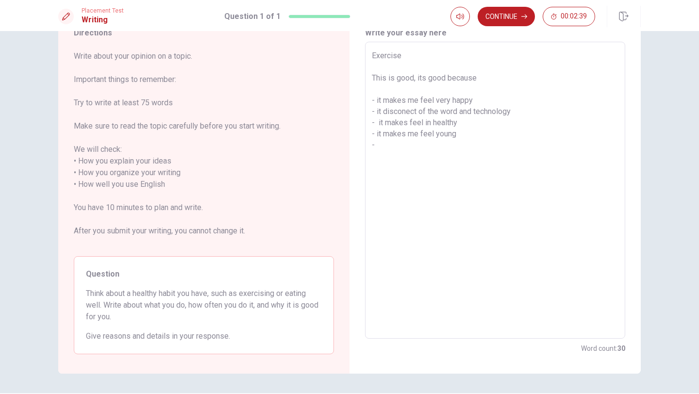
click at [423, 145] on textarea "Exercise This is good, its good because - it makes me feel very happy - it disc…" at bounding box center [495, 190] width 246 height 281
click at [513, 22] on button "Continue" at bounding box center [505, 16] width 57 height 19
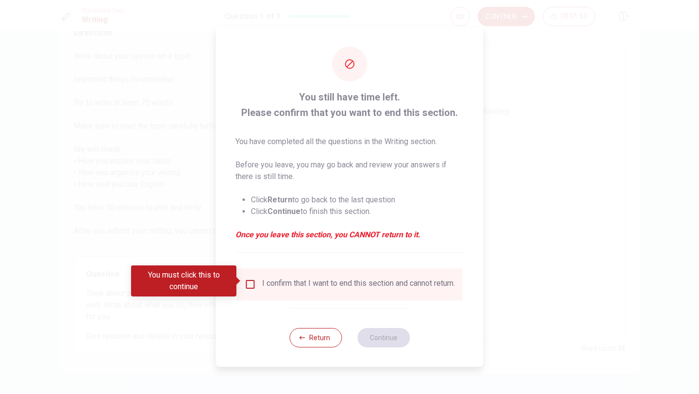
click at [248, 280] on input "You must click this to continue" at bounding box center [250, 284] width 12 height 12
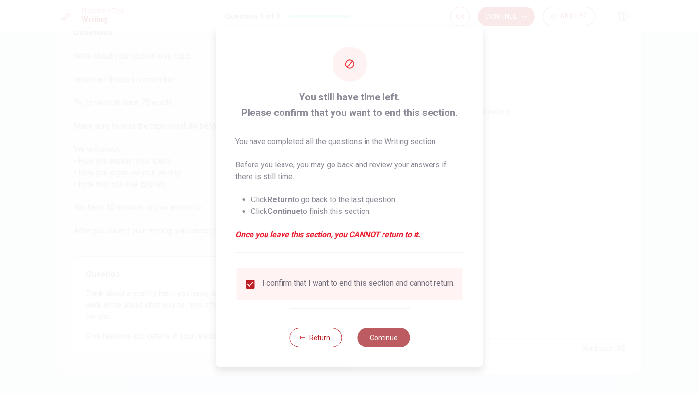
click at [395, 334] on button "Continue" at bounding box center [383, 337] width 52 height 19
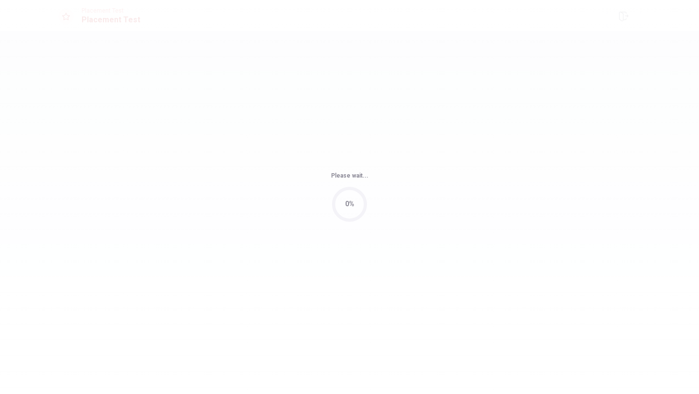
scroll to position [0, 0]
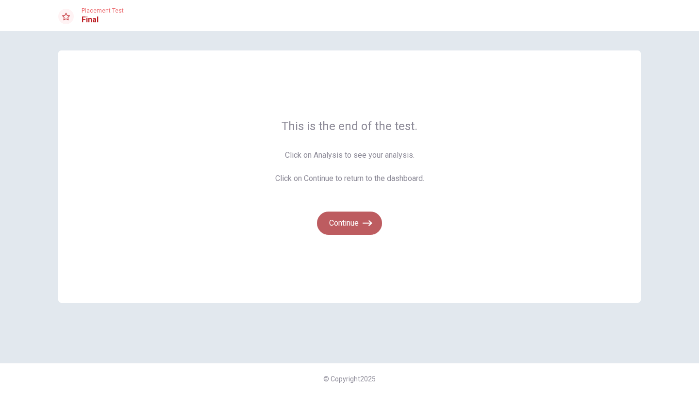
click at [345, 228] on button "Continue" at bounding box center [349, 223] width 65 height 23
